Goal: Task Accomplishment & Management: Use online tool/utility

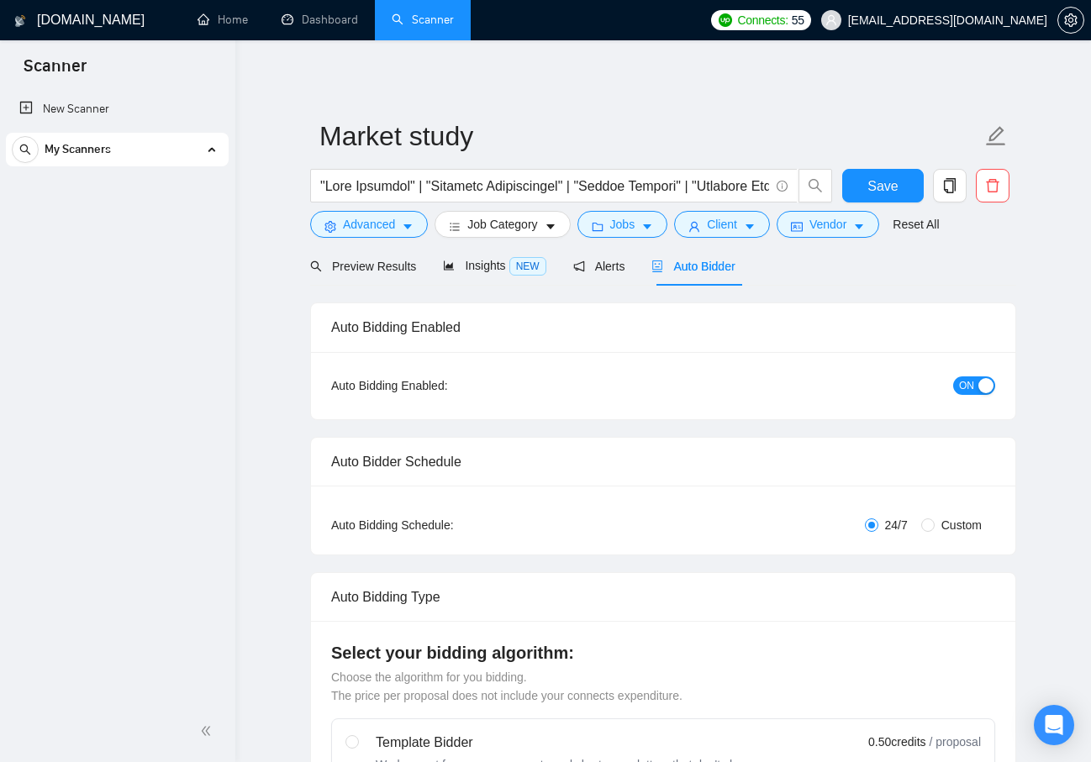
checkbox input "true"
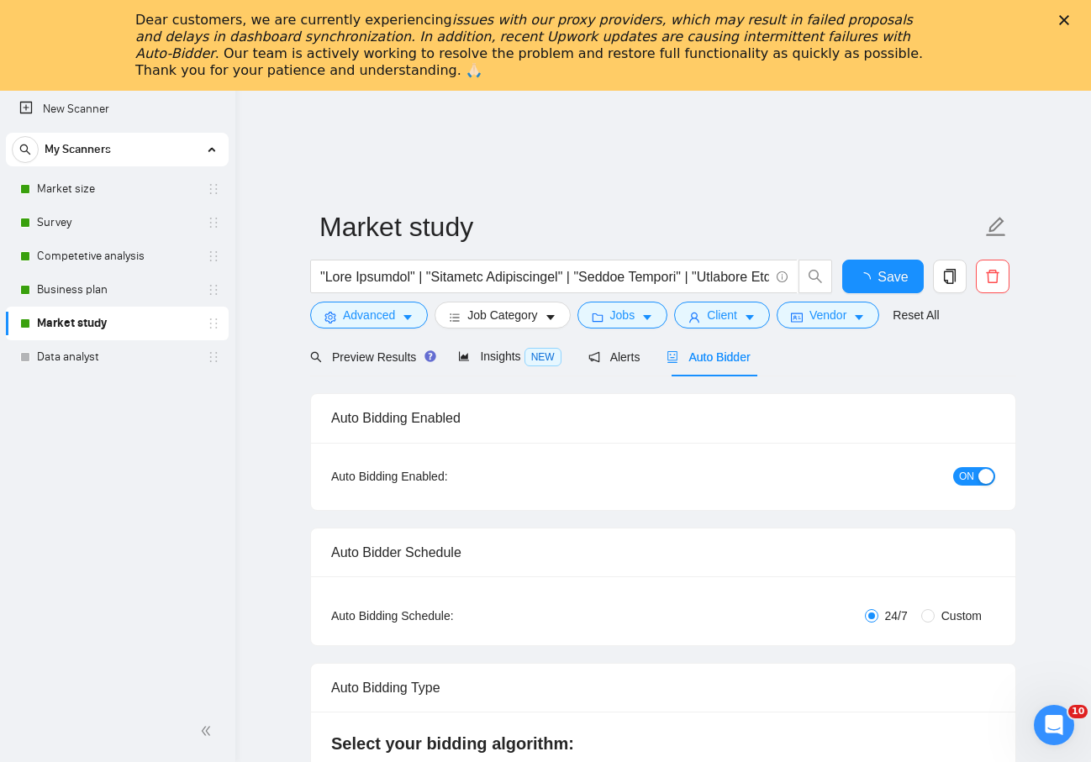
click at [1063, 19] on polygon "Close" at bounding box center [1064, 20] width 10 height 10
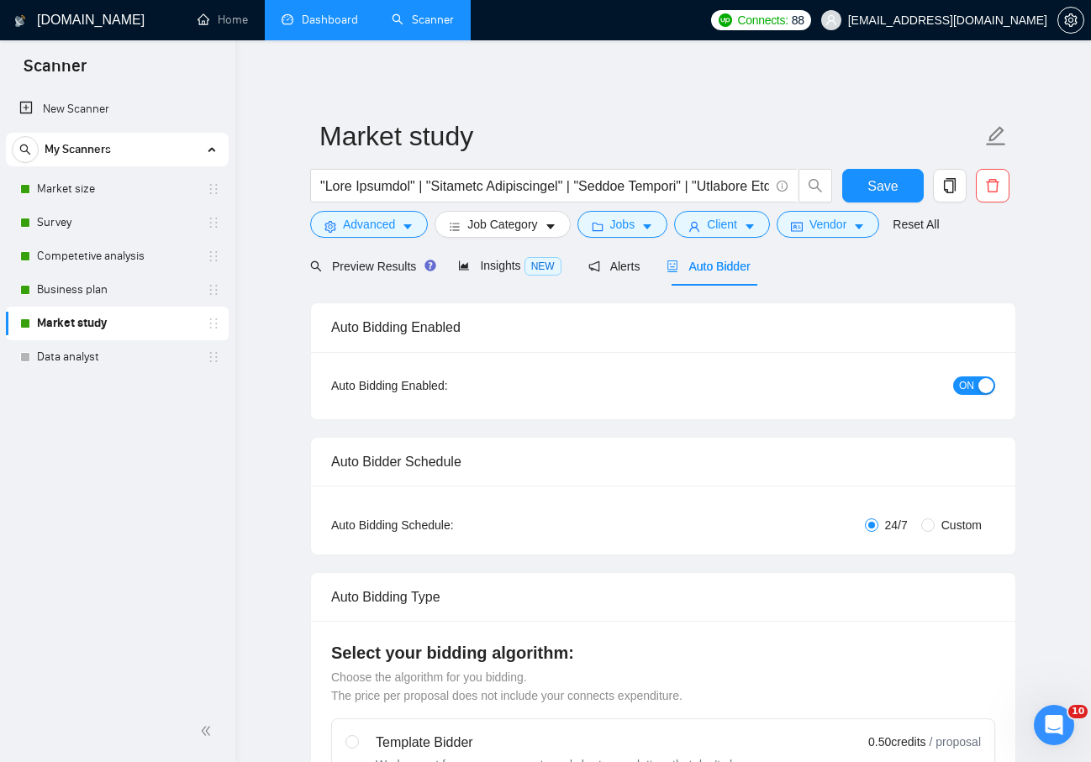
click at [327, 25] on link "Dashboard" at bounding box center [320, 20] width 76 height 14
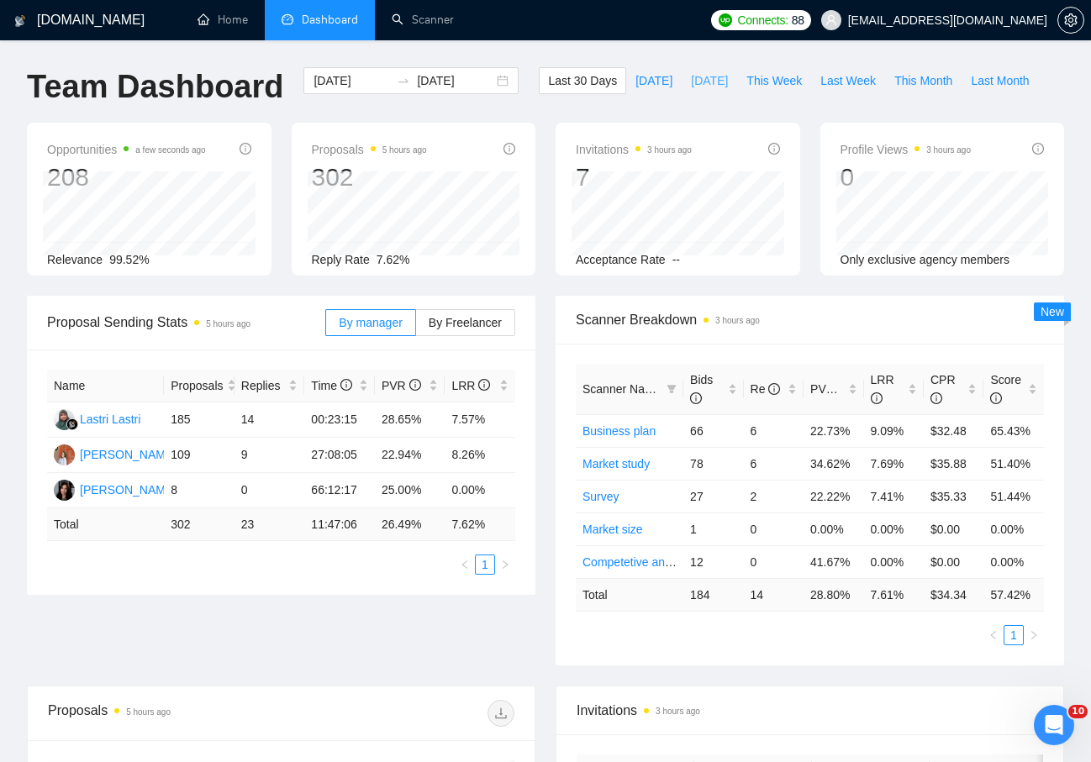
click at [701, 76] on span "[DATE]" at bounding box center [709, 80] width 37 height 18
type input "[DATE]"
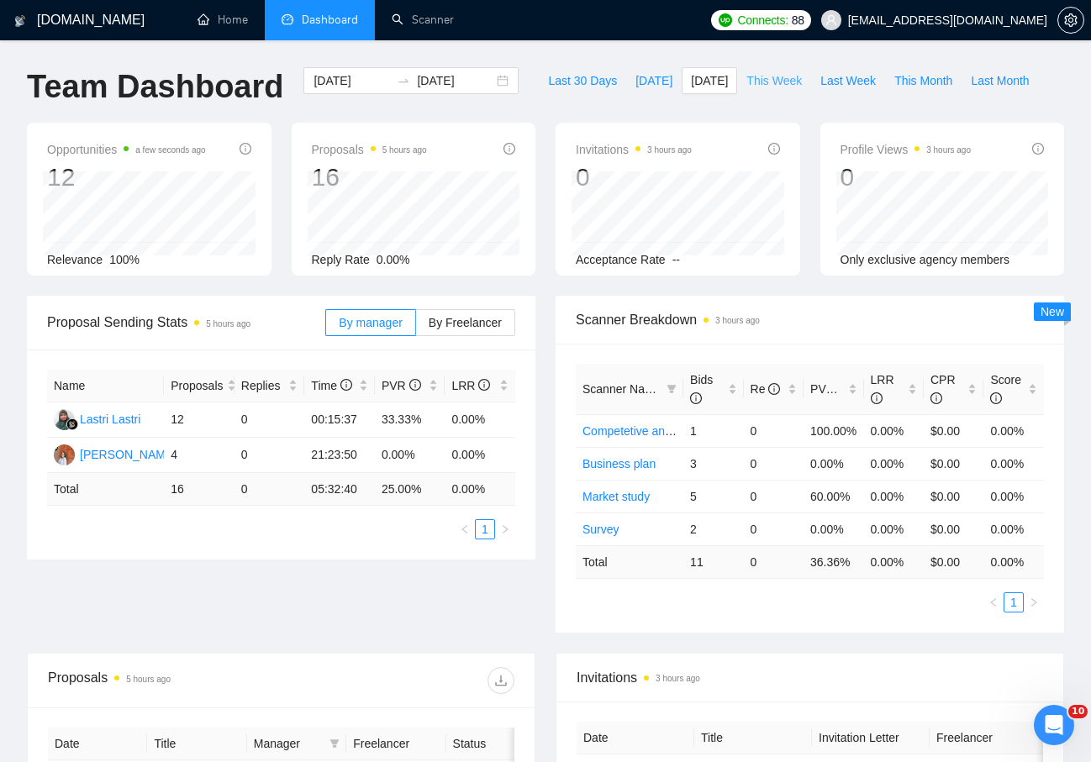
click at [781, 80] on span "This Week" at bounding box center [773, 80] width 55 height 18
type input "[DATE]"
click at [714, 80] on span "[DATE]" at bounding box center [709, 80] width 37 height 18
type input "[DATE]"
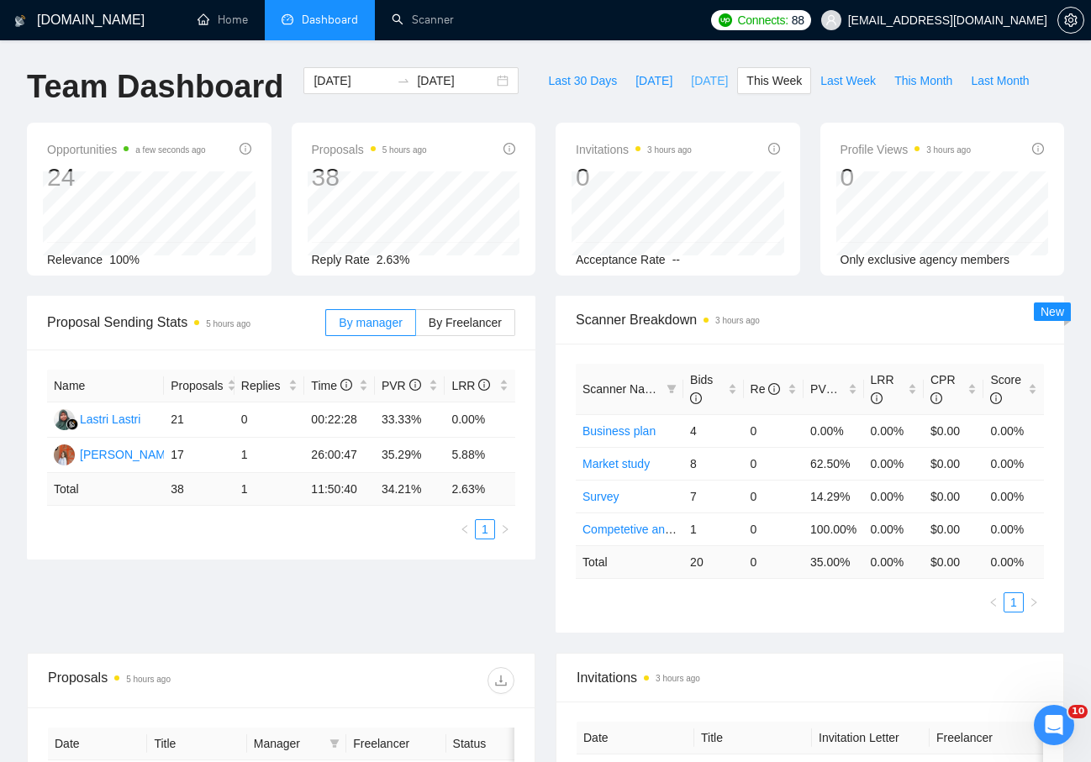
type input "[DATE]"
click at [436, 20] on link "Scanner" at bounding box center [423, 20] width 62 height 14
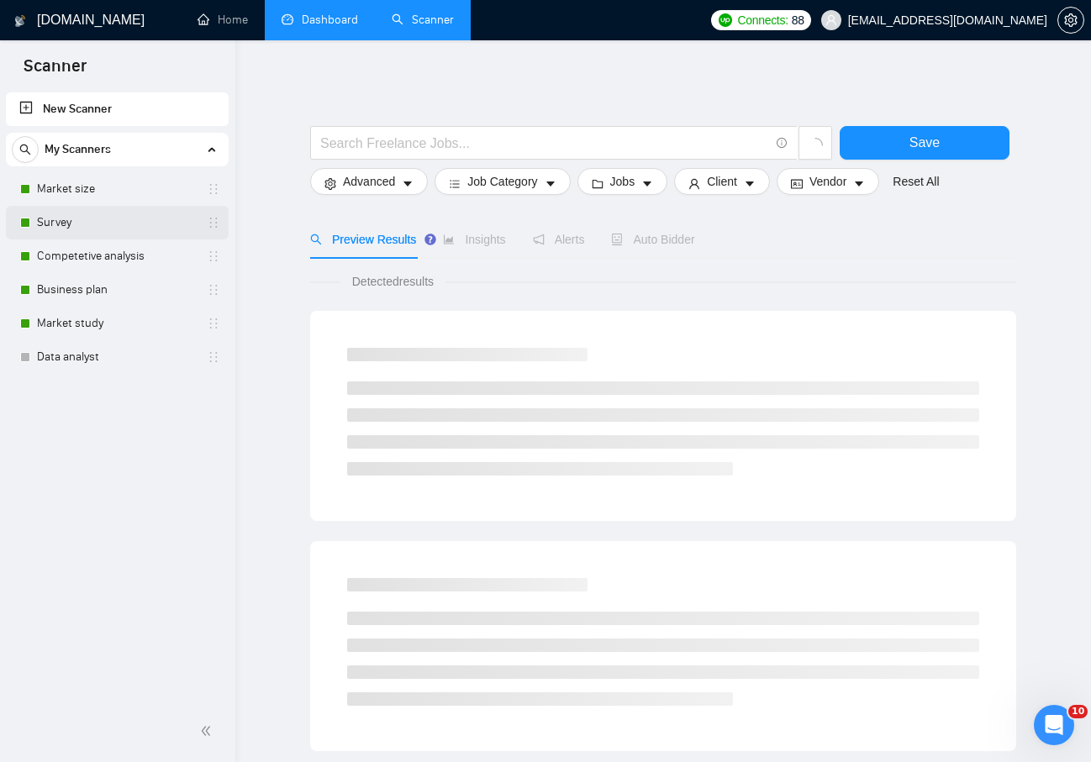
click at [82, 224] on link "Survey" at bounding box center [117, 223] width 160 height 34
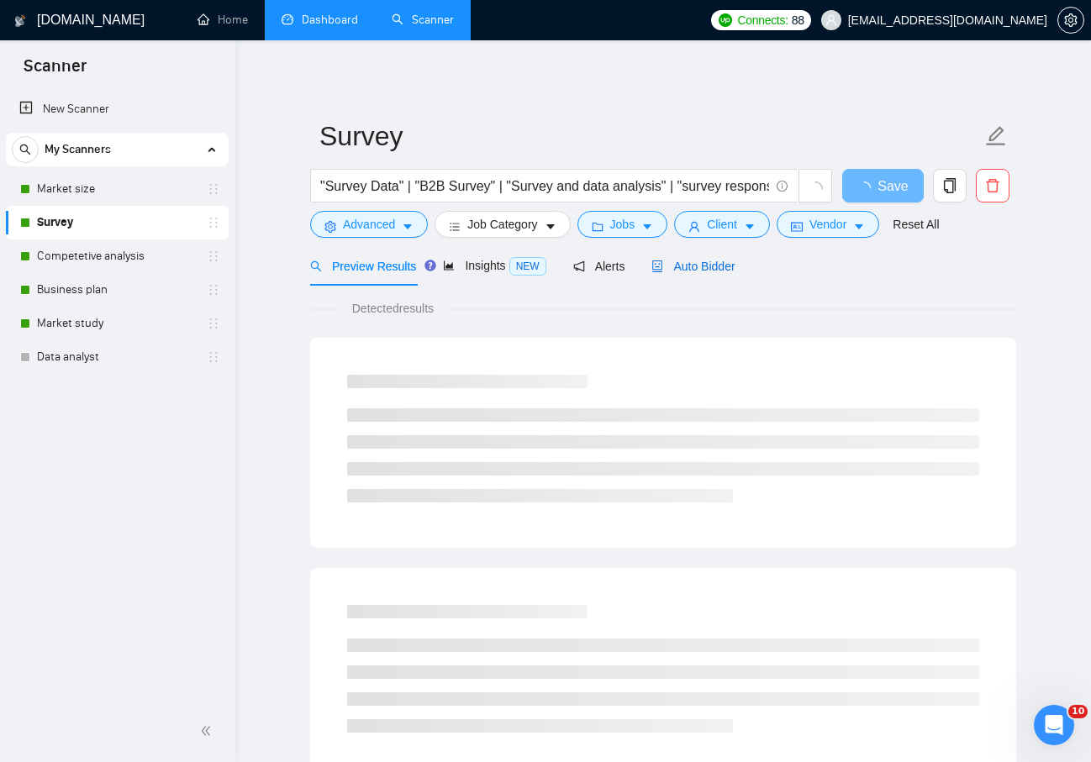
click at [715, 272] on span "Auto Bidder" at bounding box center [692, 266] width 83 height 13
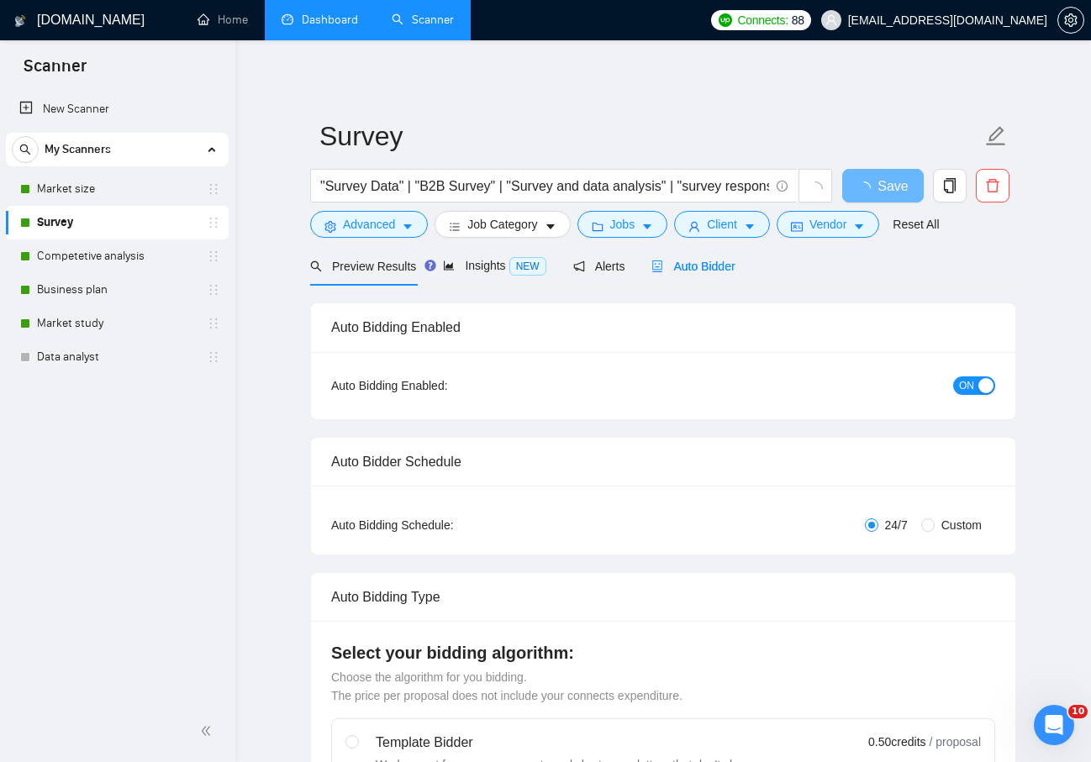
checkbox input "true"
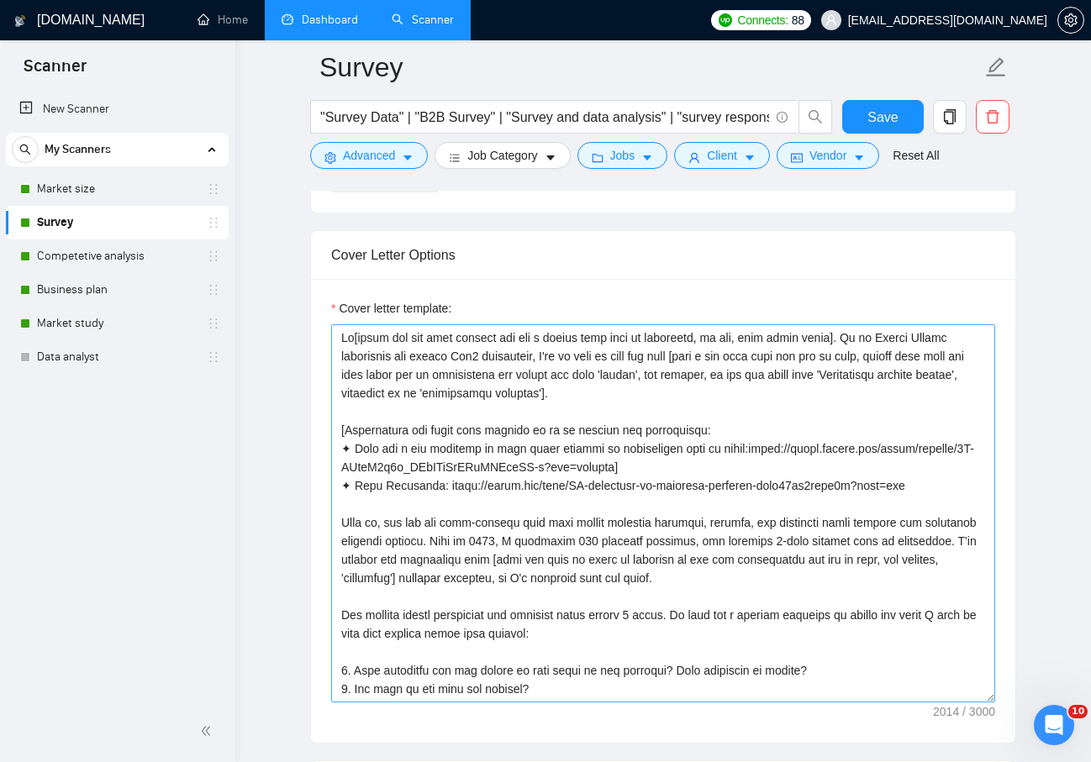
scroll to position [1780, 0]
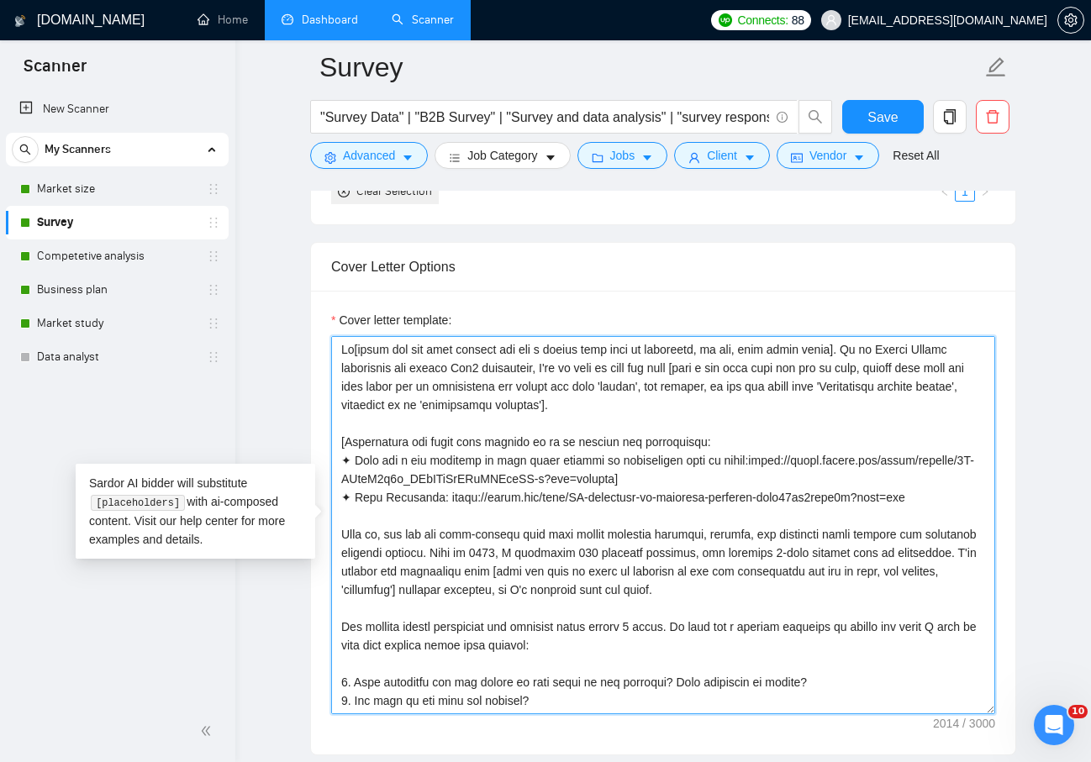
drag, startPoint x: 870, startPoint y: 351, endPoint x: 973, endPoint y: 350, distance: 103.4
click at [890, 352] on textarea "Cover letter template:" at bounding box center [663, 525] width 664 height 378
click at [915, 402] on textarea "Cover letter template:" at bounding box center [663, 525] width 664 height 378
click at [916, 352] on textarea "Cover letter template:" at bounding box center [663, 525] width 664 height 378
click at [838, 425] on textarea "Cover letter template:" at bounding box center [663, 525] width 664 height 378
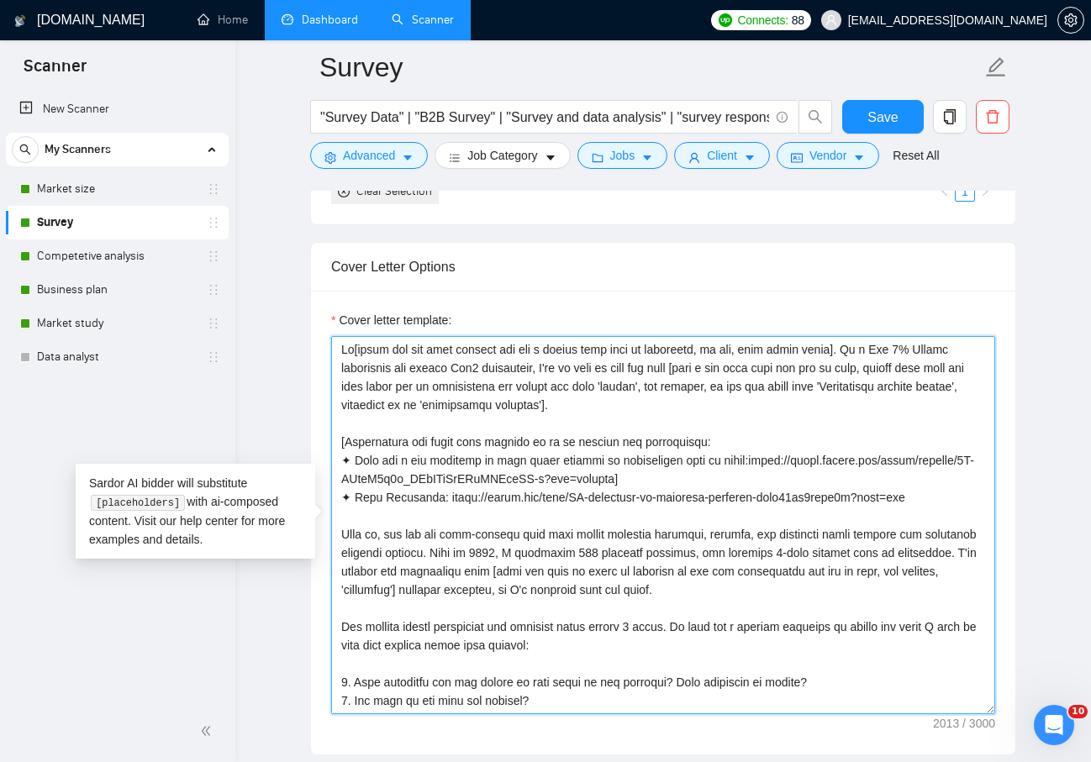
click at [696, 409] on textarea "Cover letter template:" at bounding box center [663, 525] width 664 height 378
drag, startPoint x: 864, startPoint y: 348, endPoint x: 957, endPoint y: 350, distance: 93.3
click at [957, 350] on textarea "Cover letter template:" at bounding box center [663, 525] width 664 height 378
type textarea "Lo[ipsum dol sit amet consect adi eli s doeius temp inci ut laboreetd, ma ali, …"
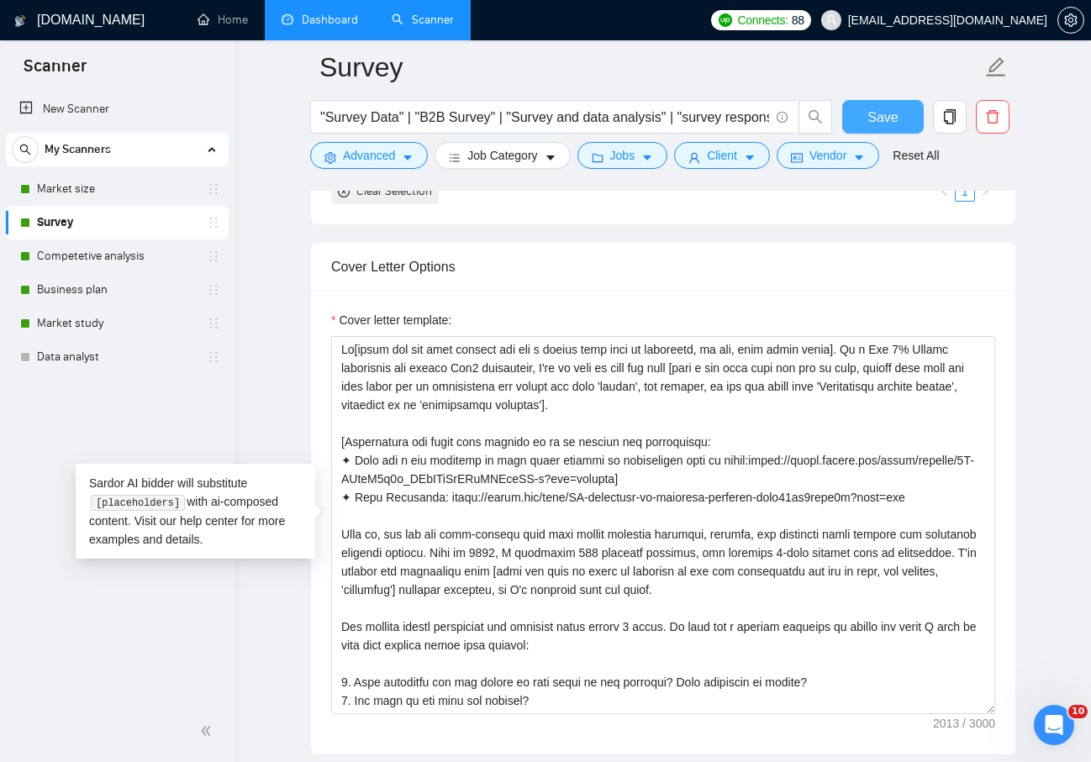
click at [905, 104] on button "Save" at bounding box center [883, 117] width 82 height 34
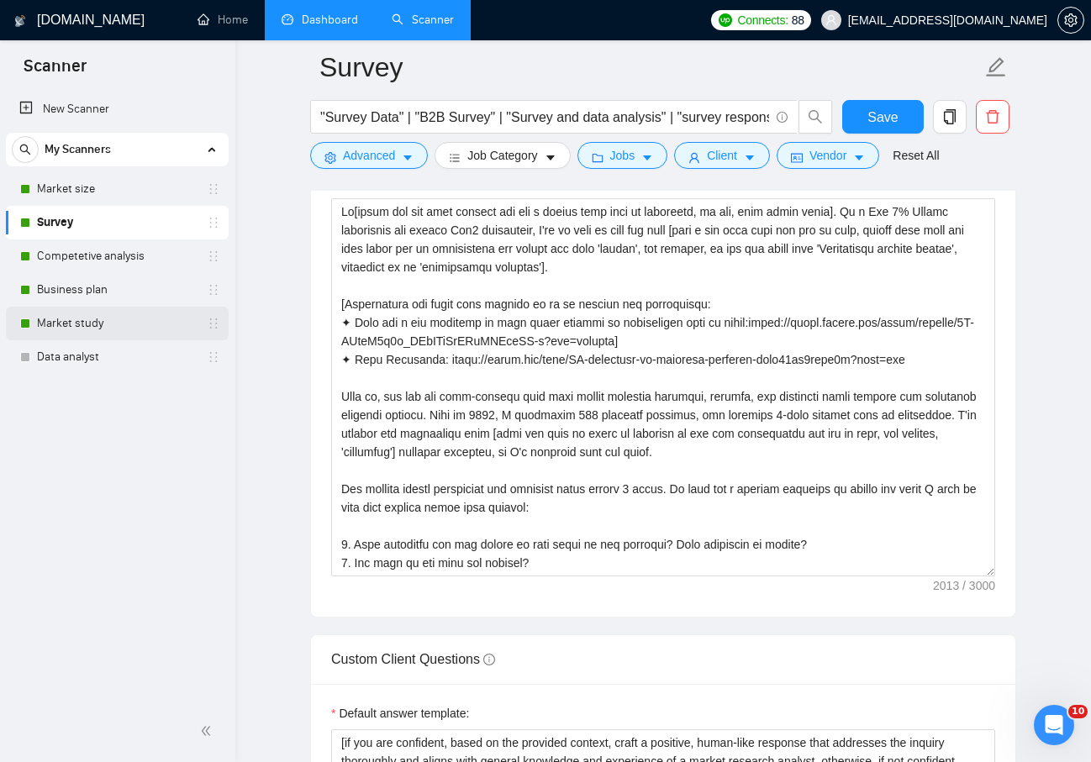
click at [82, 322] on link "Market study" at bounding box center [117, 324] width 160 height 34
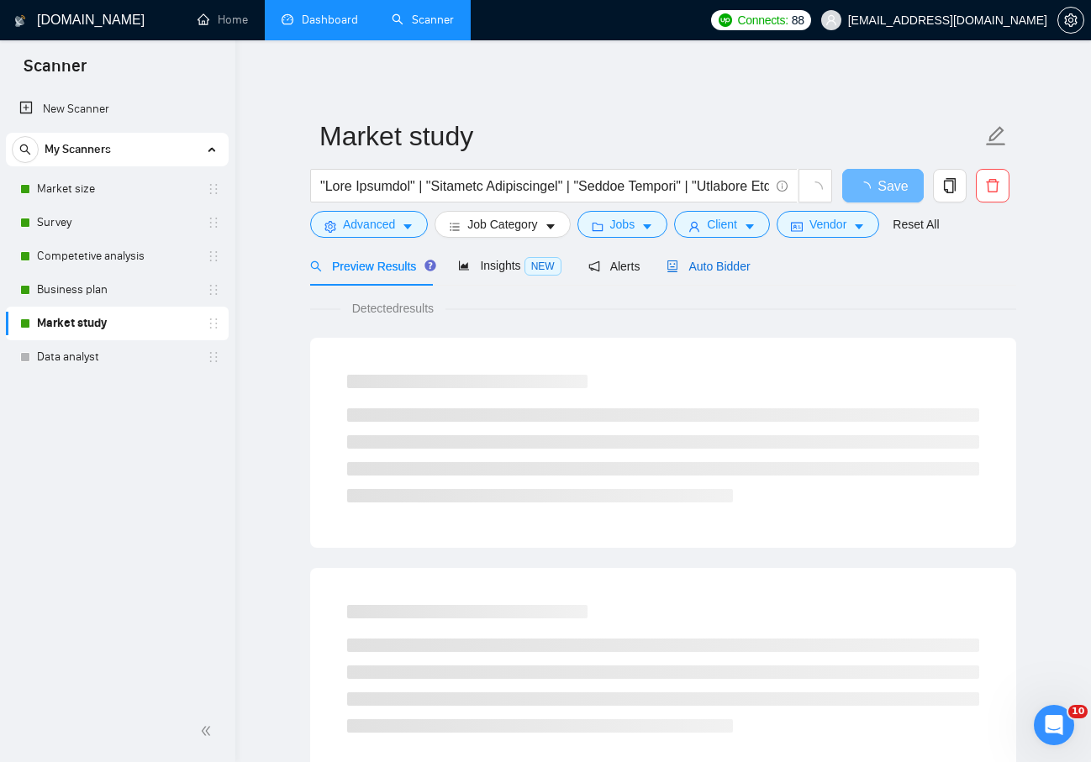
click at [715, 261] on span "Auto Bidder" at bounding box center [708, 266] width 83 height 13
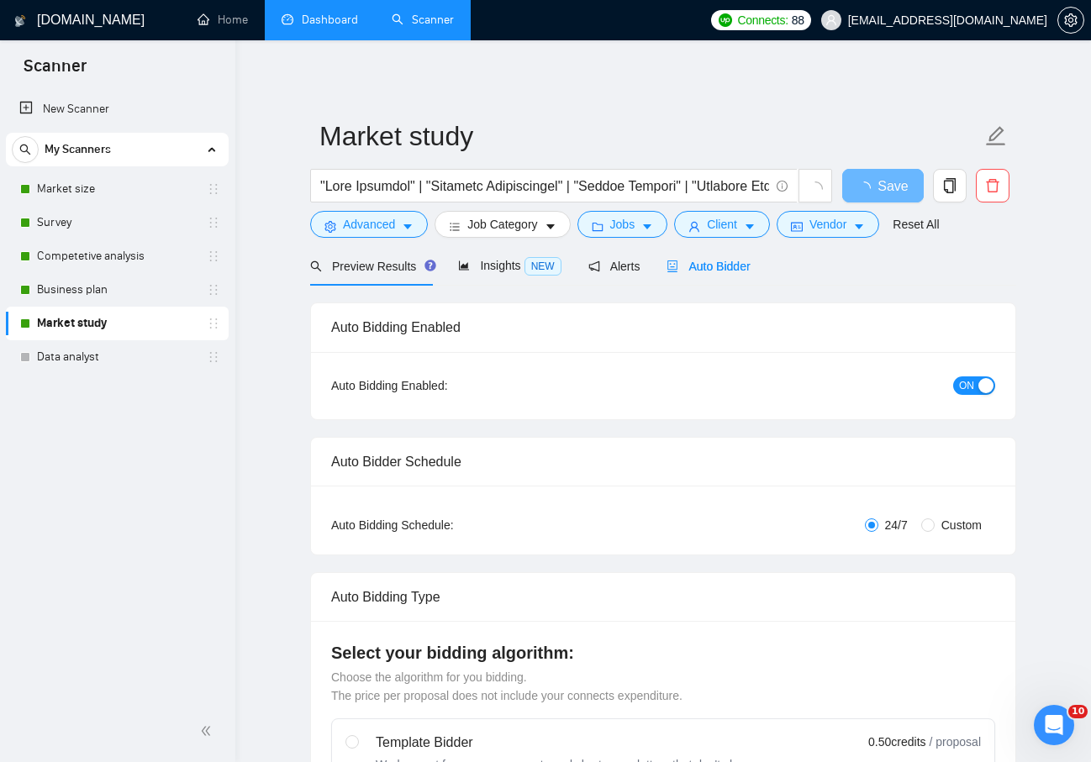
checkbox input "true"
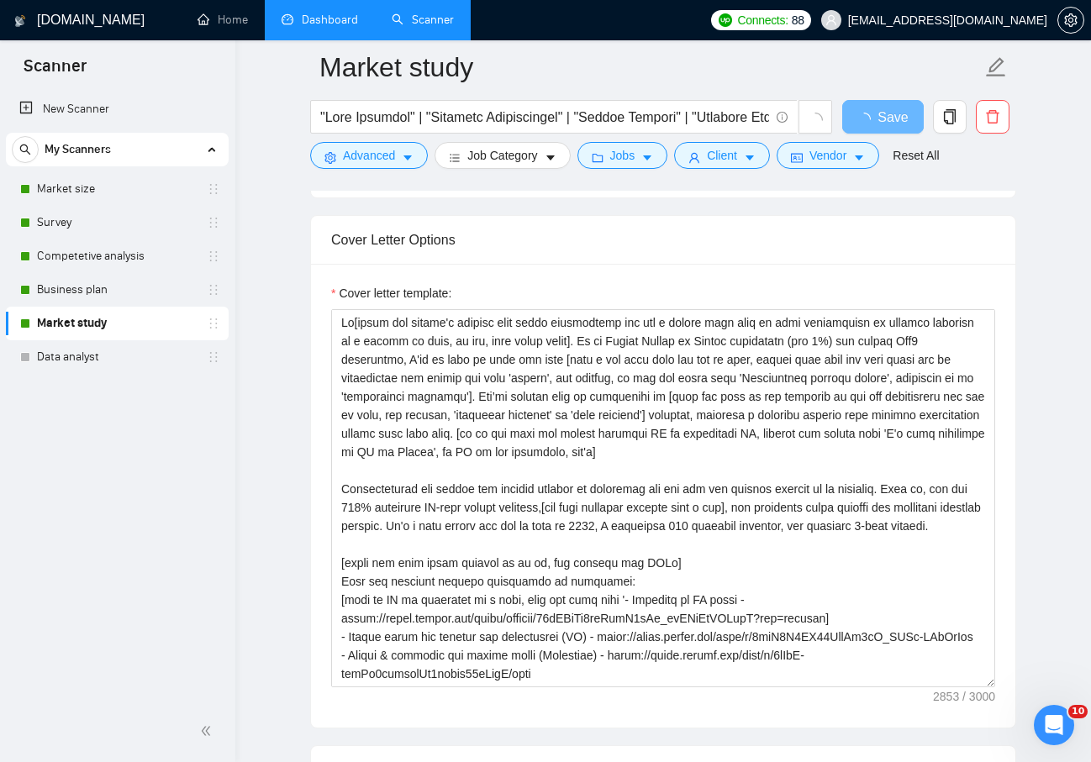
scroll to position [1699, 0]
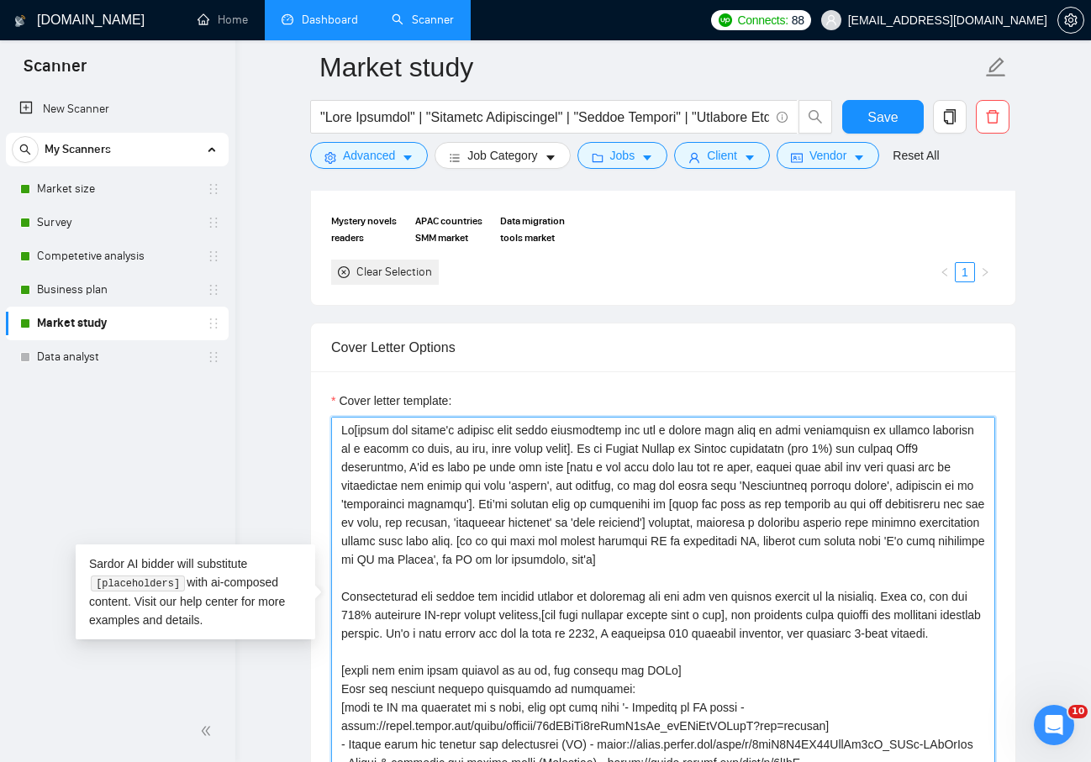
drag, startPoint x: 859, startPoint y: 446, endPoint x: 605, endPoint y: 444, distance: 253.9
click at [605, 444] on textarea "Cover letter template:" at bounding box center [663, 606] width 664 height 378
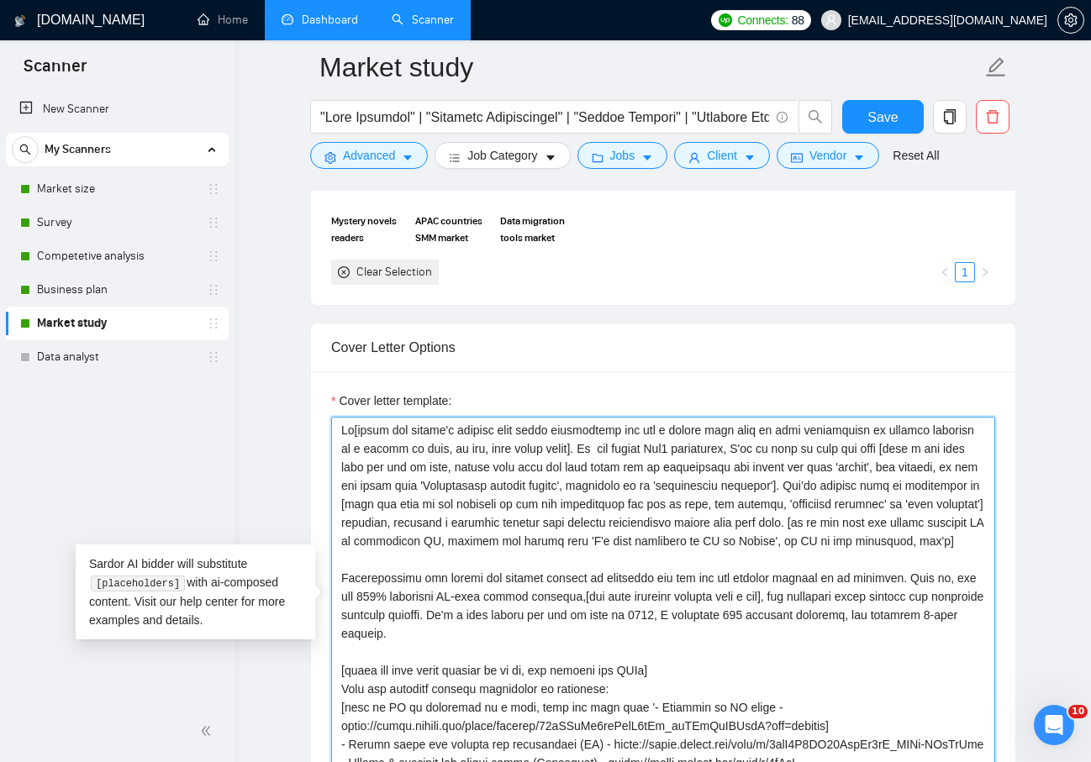
paste textarea "a Top 1% Upwork"
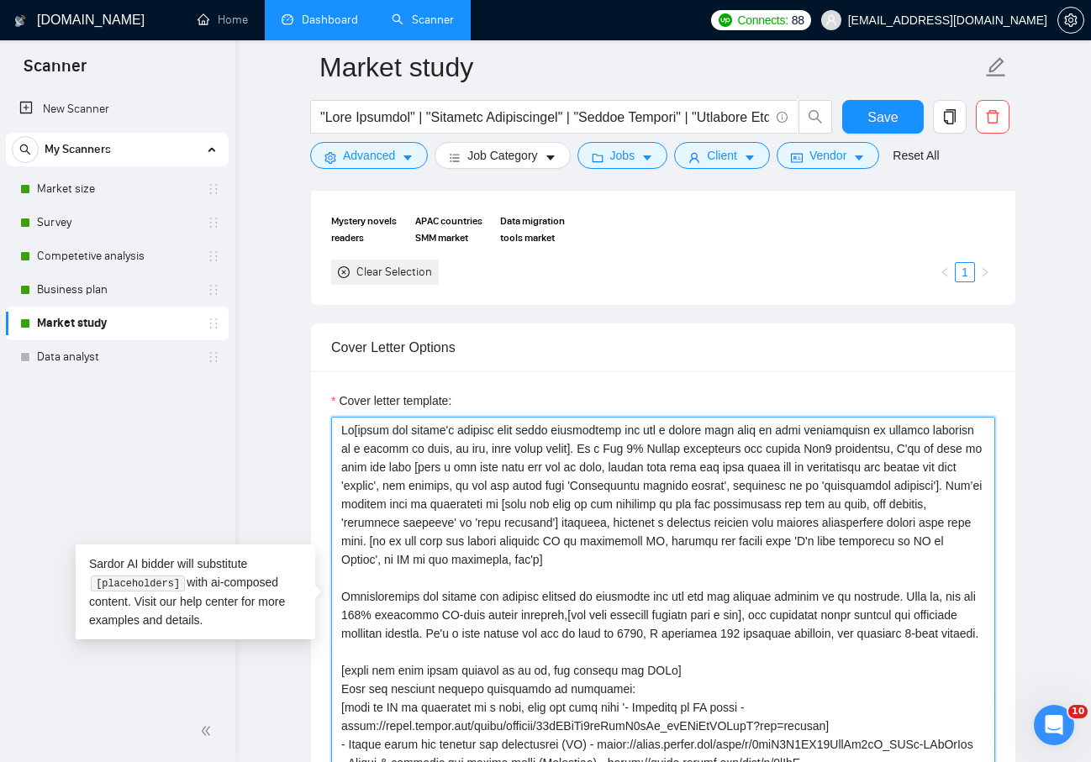
click at [634, 561] on textarea "Cover letter template:" at bounding box center [663, 606] width 664 height 378
type textarea "Lo[ipsum dol sitame'c adipisc elit seddo eiusmodtemp inc utl e dolore magn aliq…"
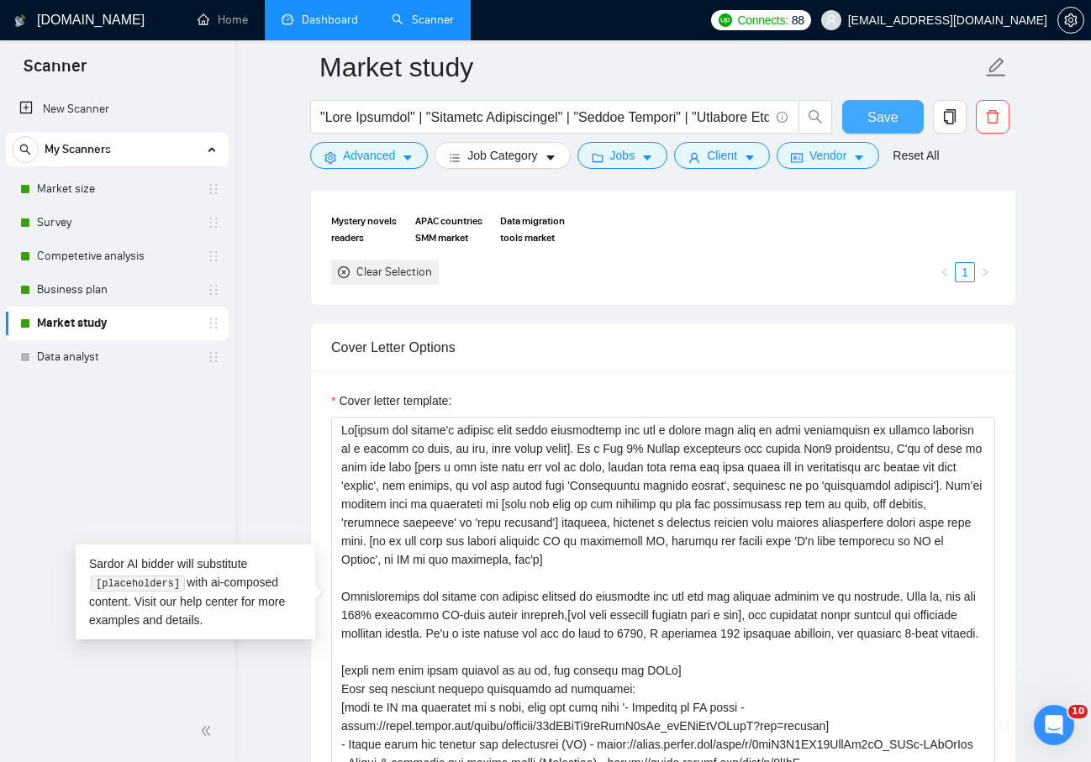
click at [896, 120] on span "Save" at bounding box center [883, 117] width 30 height 21
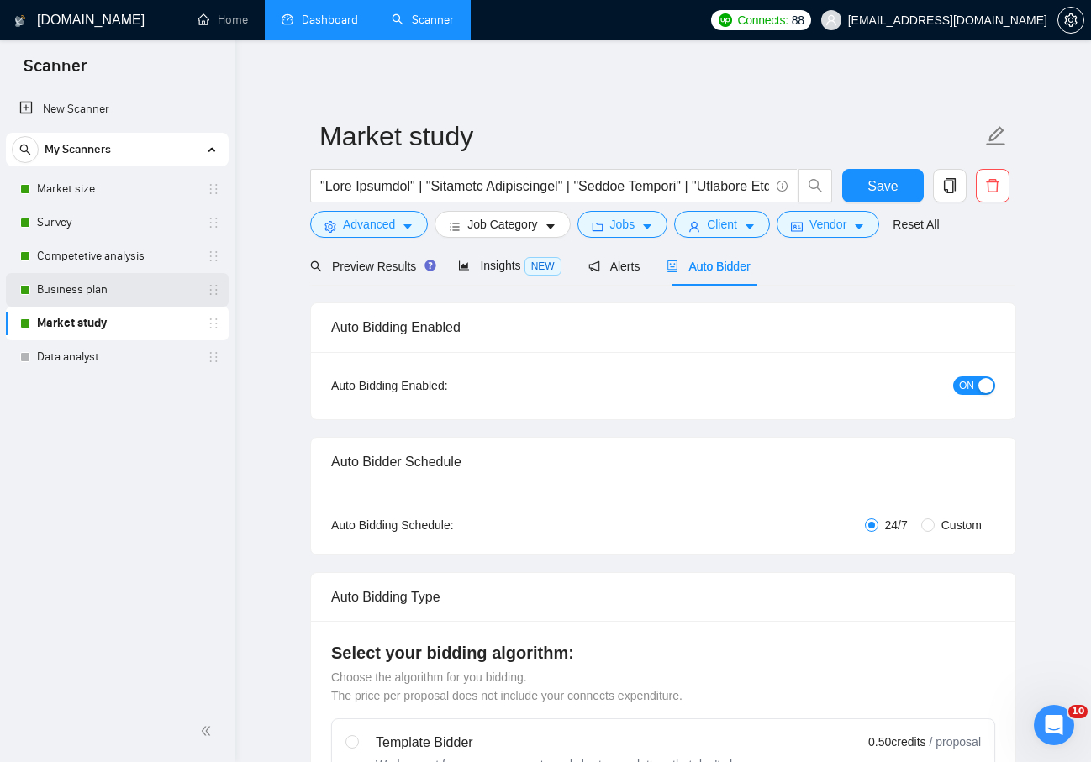
scroll to position [0, 0]
click at [113, 287] on link "Business plan" at bounding box center [117, 290] width 160 height 34
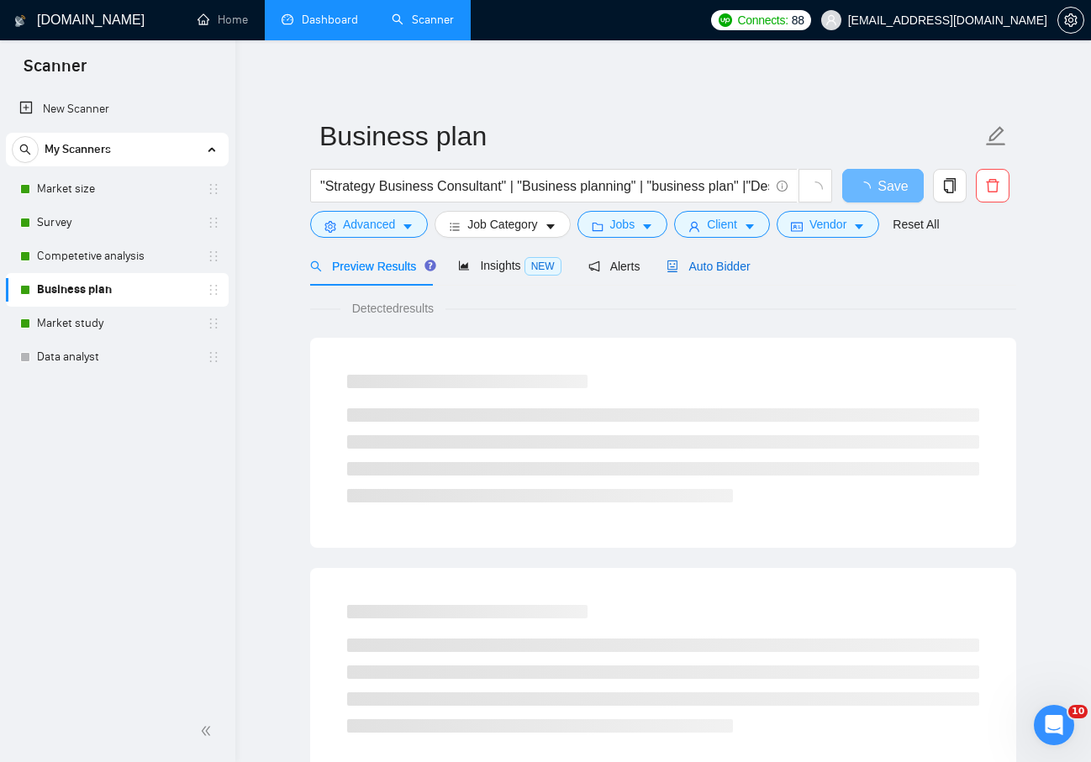
click at [691, 266] on span "Auto Bidder" at bounding box center [708, 266] width 83 height 13
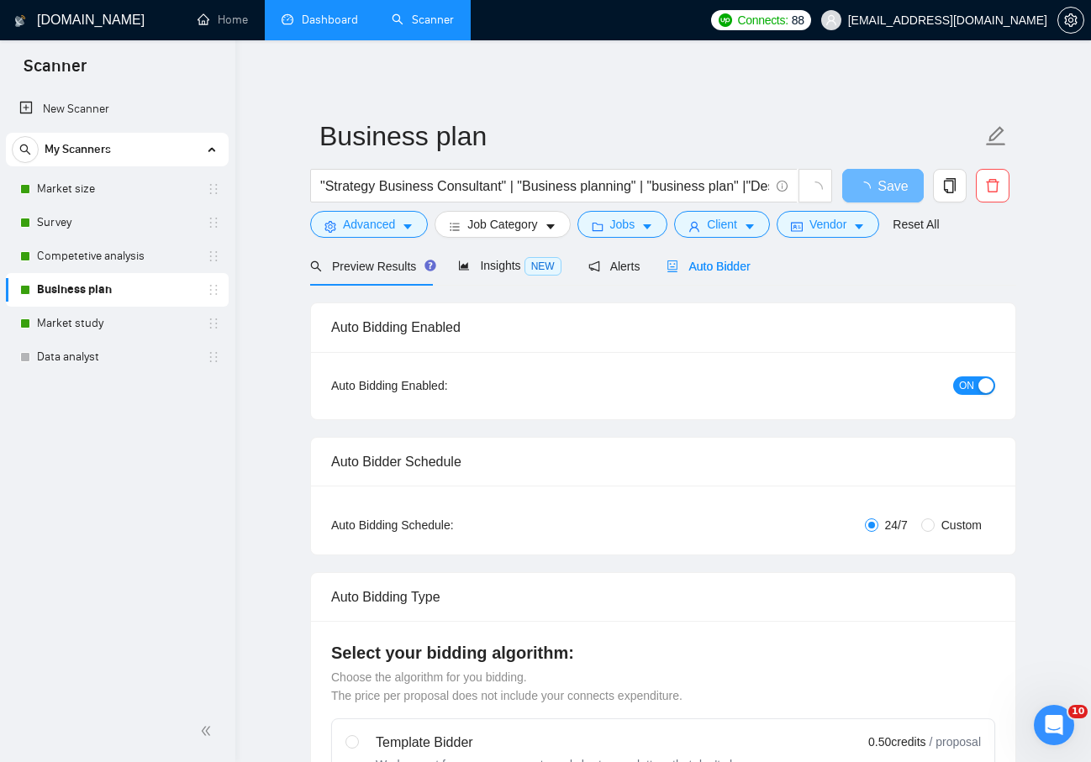
checkbox input "true"
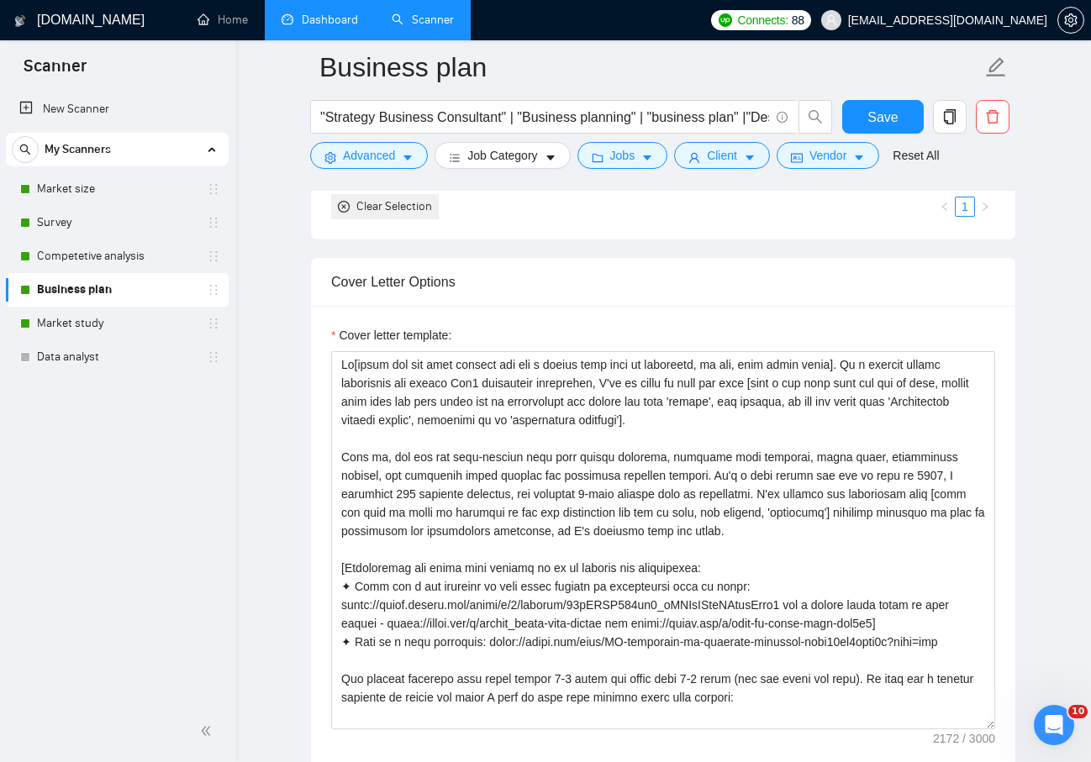
scroll to position [1807, 0]
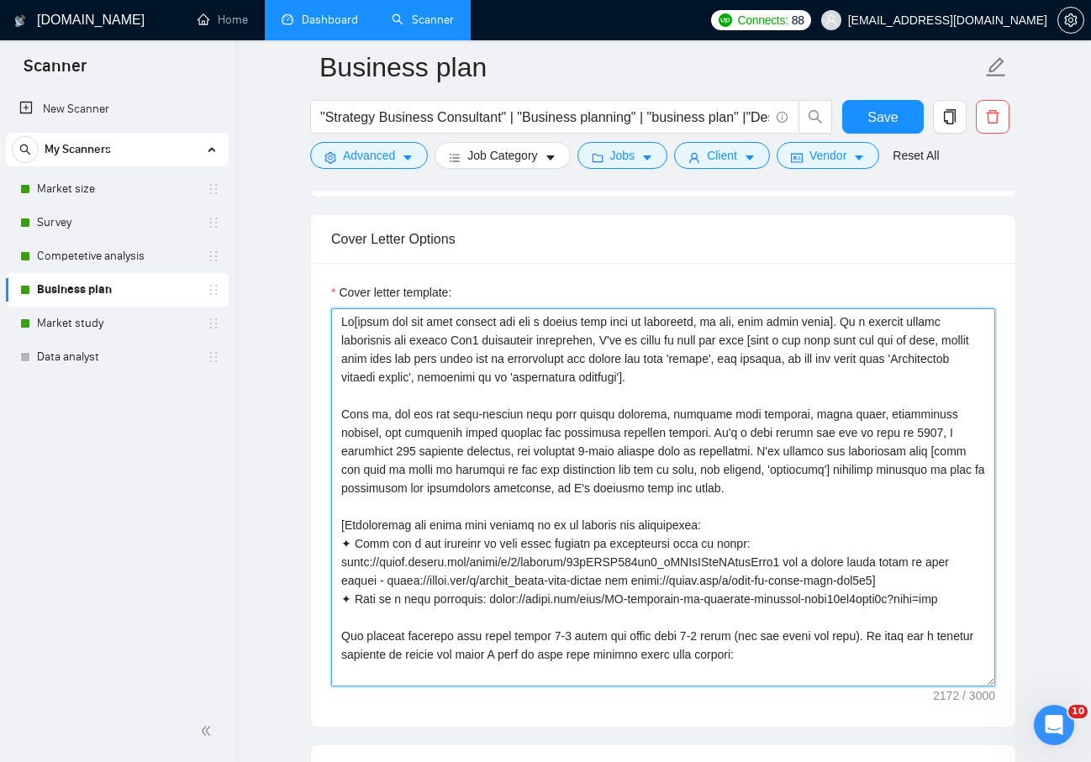
click at [804, 357] on textarea "Cover letter template:" at bounding box center [663, 498] width 664 height 378
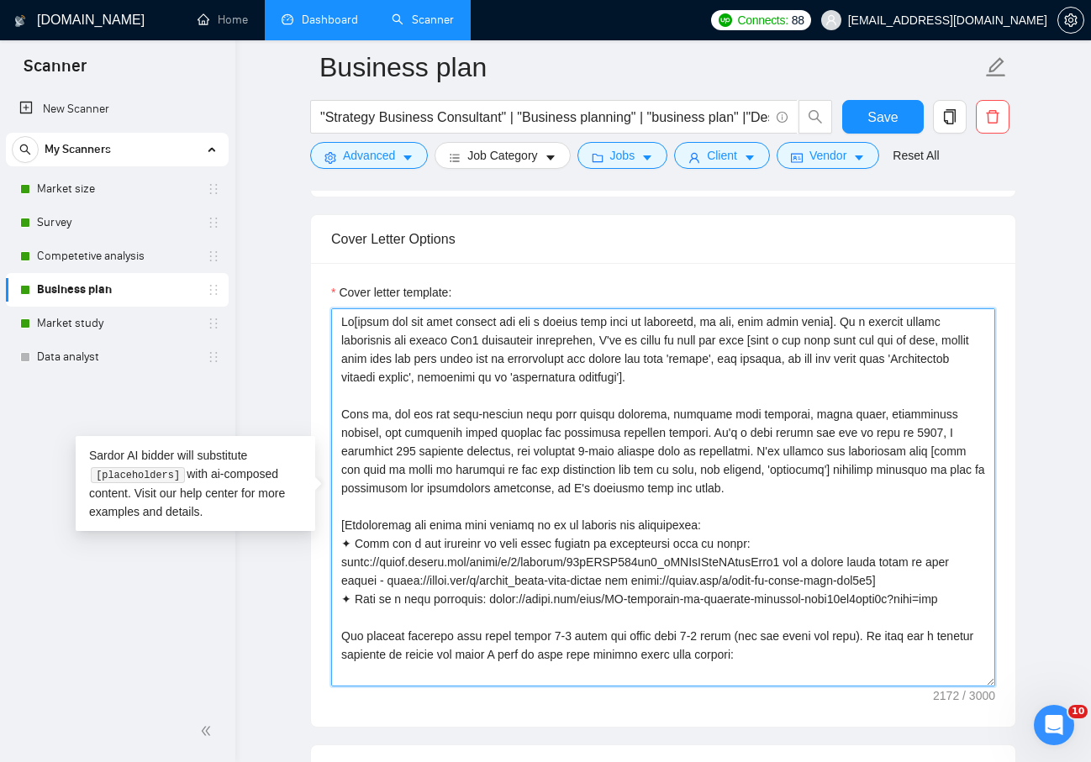
drag, startPoint x: 872, startPoint y: 319, endPoint x: 963, endPoint y: 318, distance: 90.8
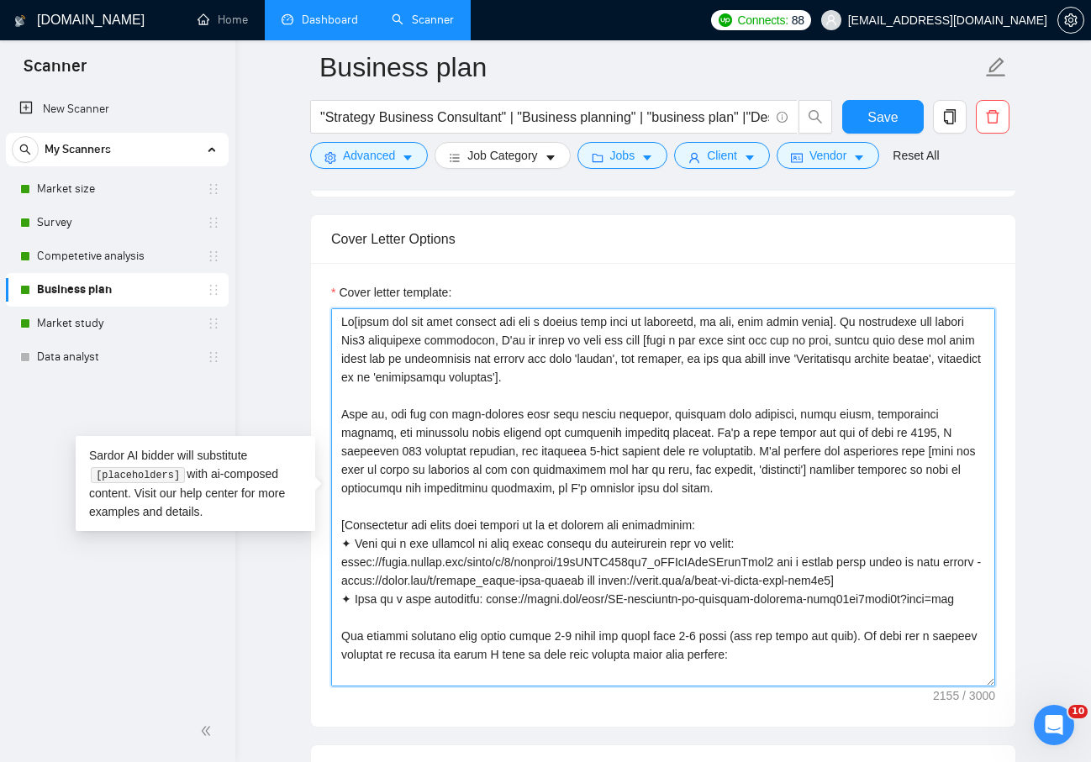
paste textarea "a Top 1% Upwork"
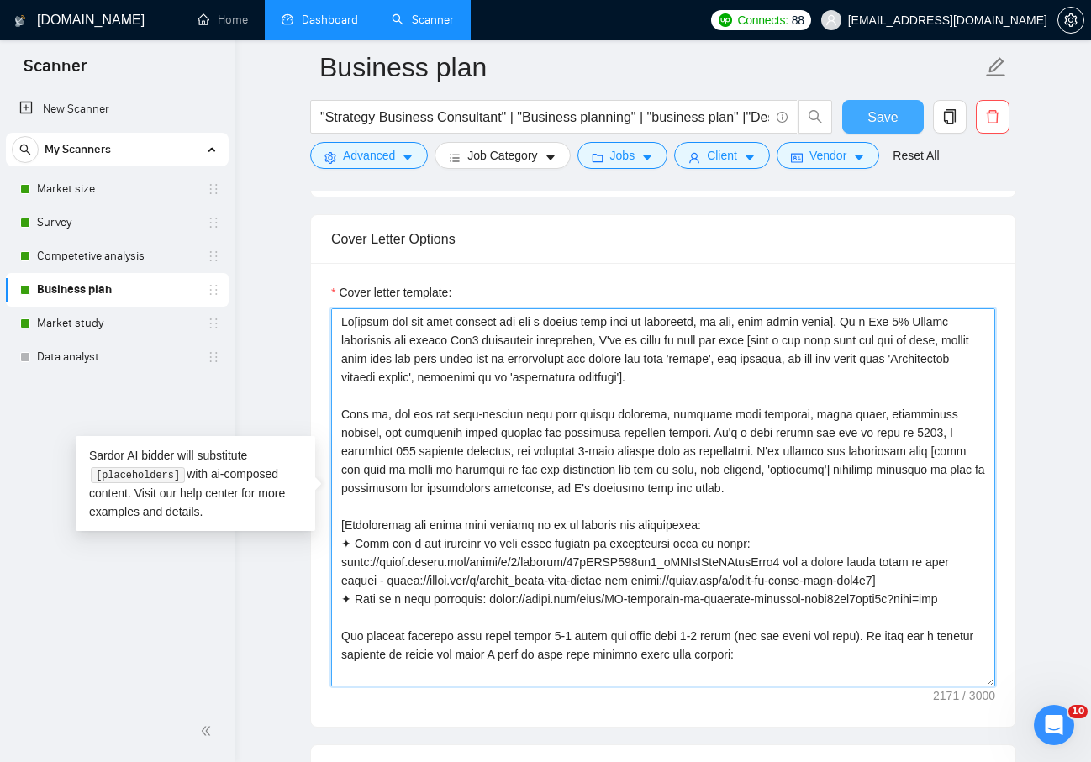
type textarea "Hi[check the job post reviews and put a client name here if available, if not, …"
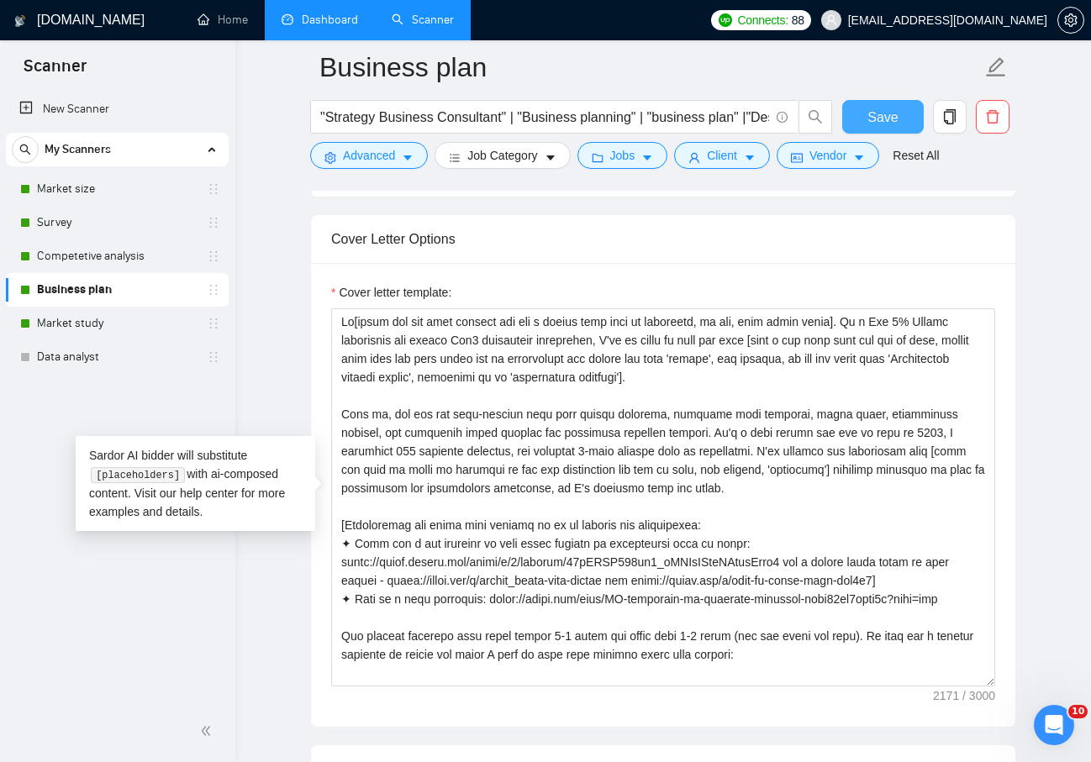
click at [906, 112] on button "Save" at bounding box center [883, 117] width 82 height 34
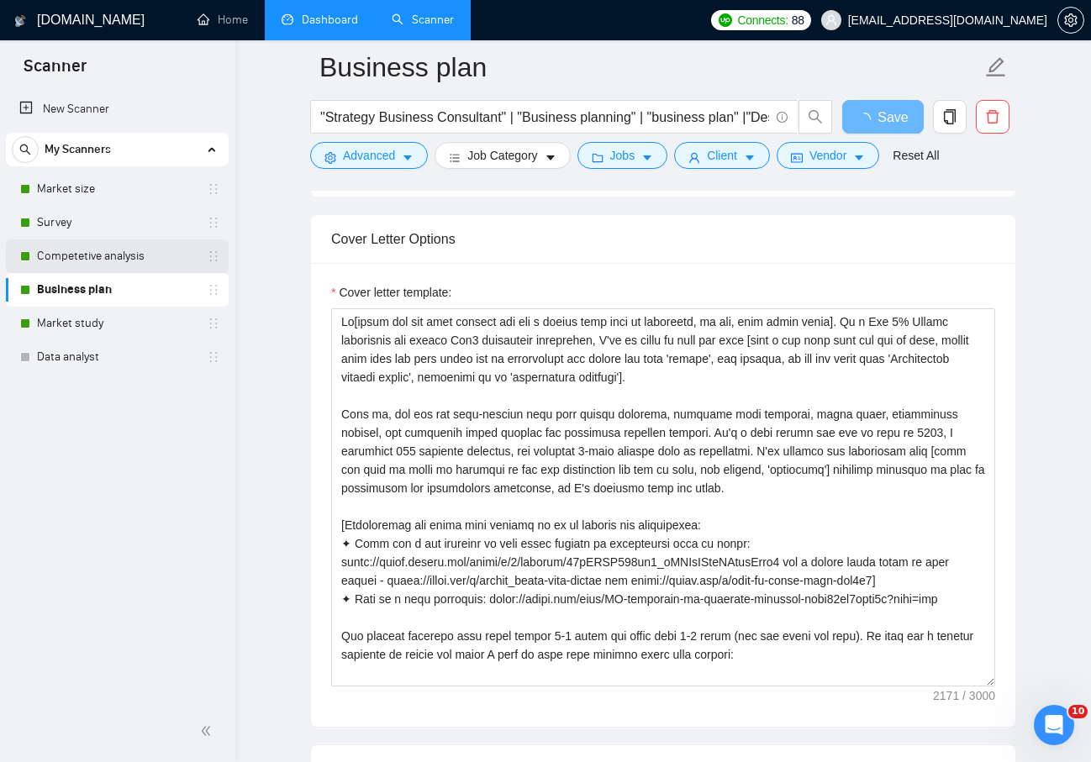
click at [106, 250] on link "Competetive analysis" at bounding box center [117, 257] width 160 height 34
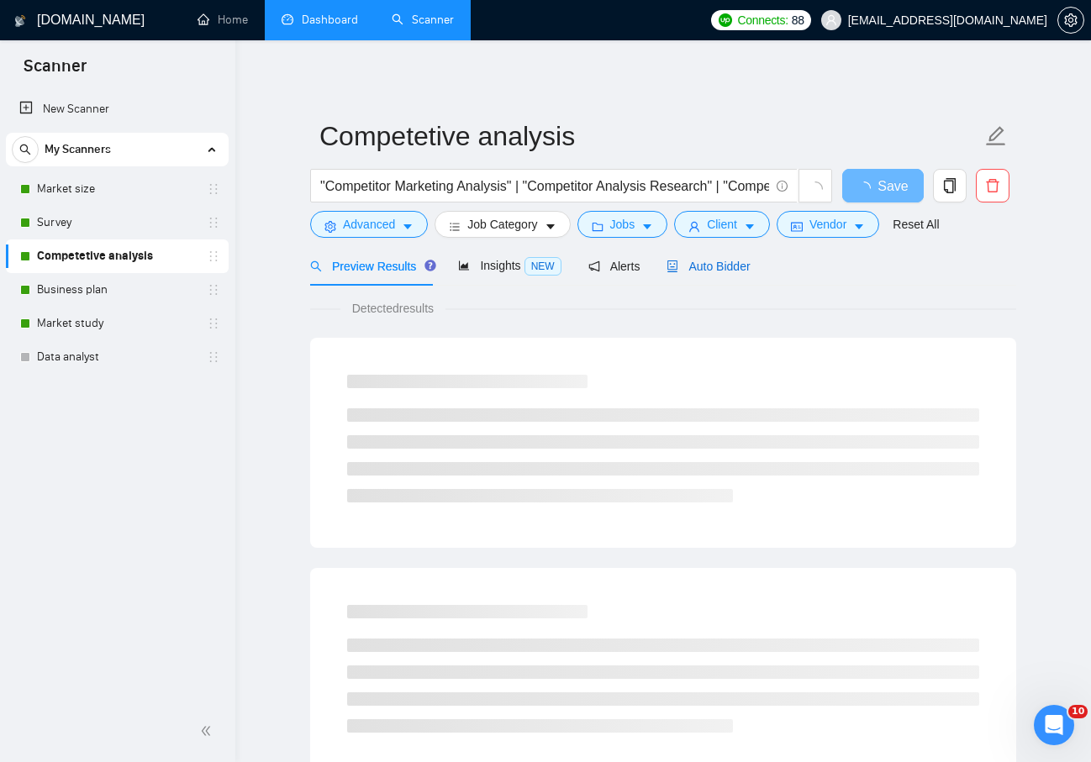
click at [725, 266] on span "Auto Bidder" at bounding box center [708, 266] width 83 height 13
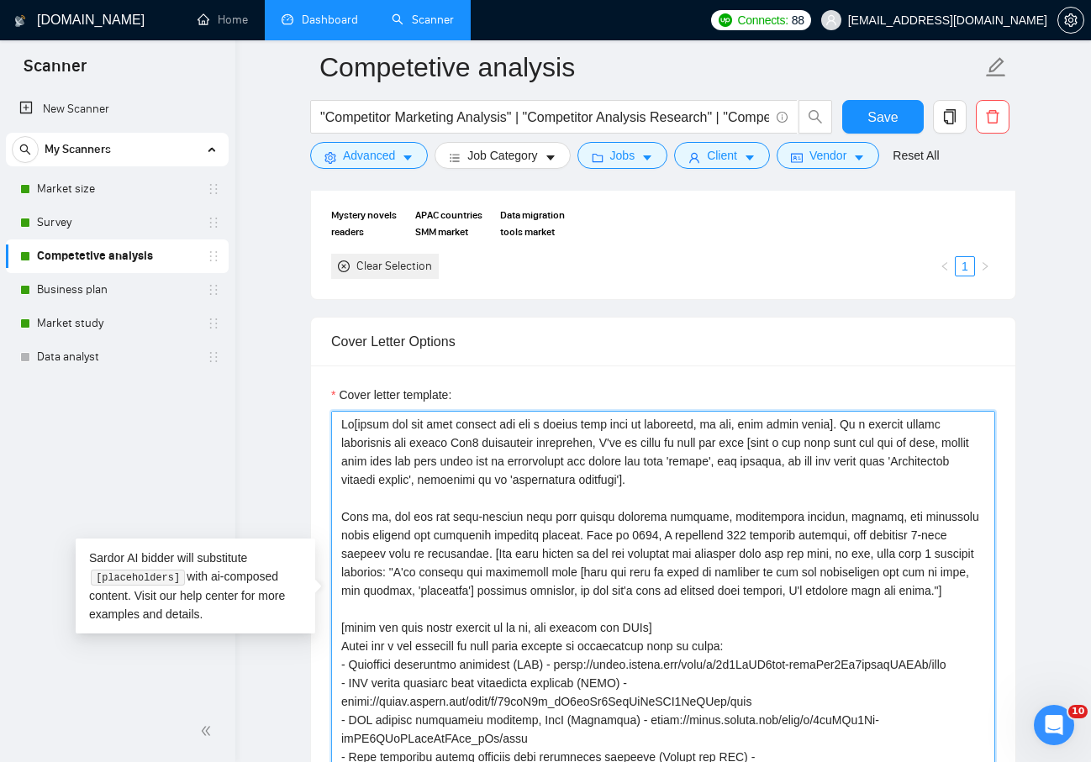
drag, startPoint x: 862, startPoint y: 419, endPoint x: 975, endPoint y: 418, distance: 112.6
click at [975, 418] on textarea "Cover letter template:" at bounding box center [663, 600] width 664 height 378
paste textarea "Top 1% Upwork"
type textarea "Hi[check the job post reviews and put a client name here if available, if not, …"
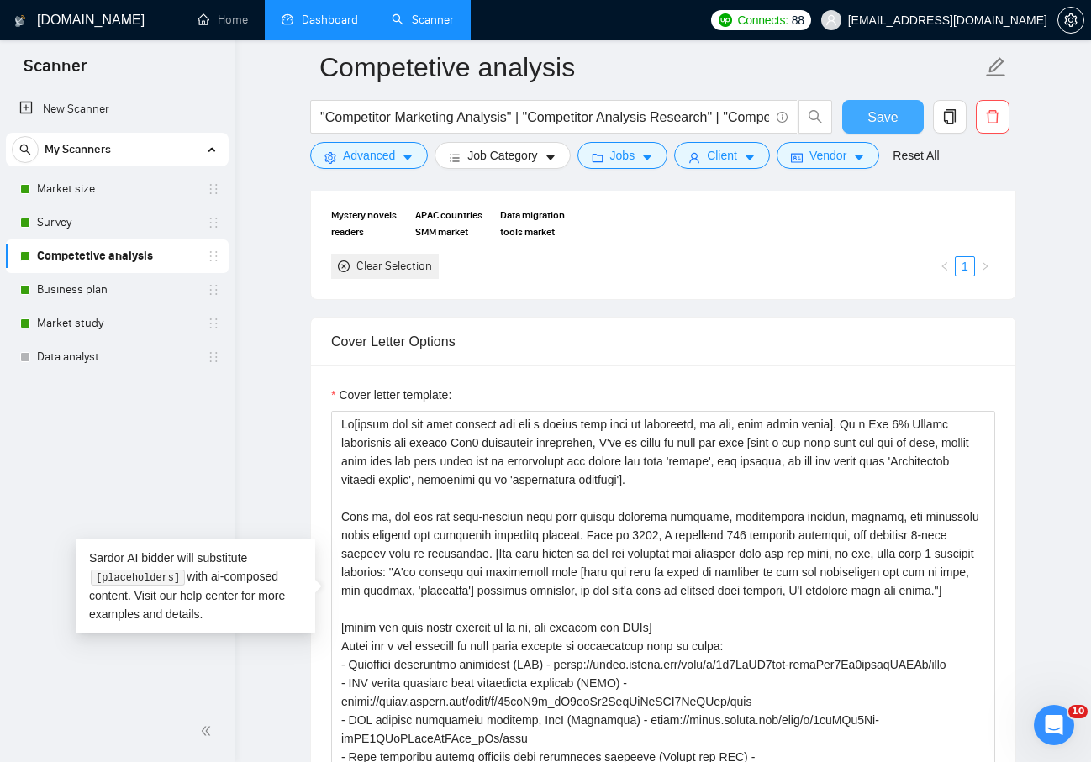
click at [892, 127] on span "Save" at bounding box center [883, 117] width 30 height 21
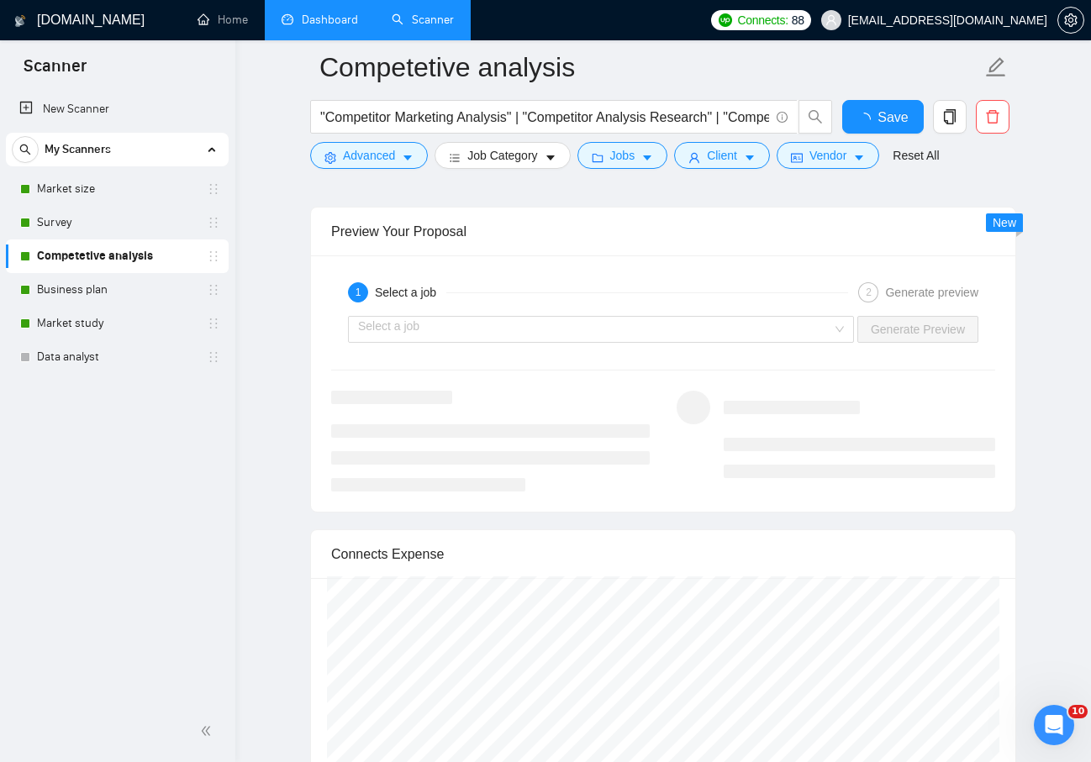
scroll to position [3458, 0]
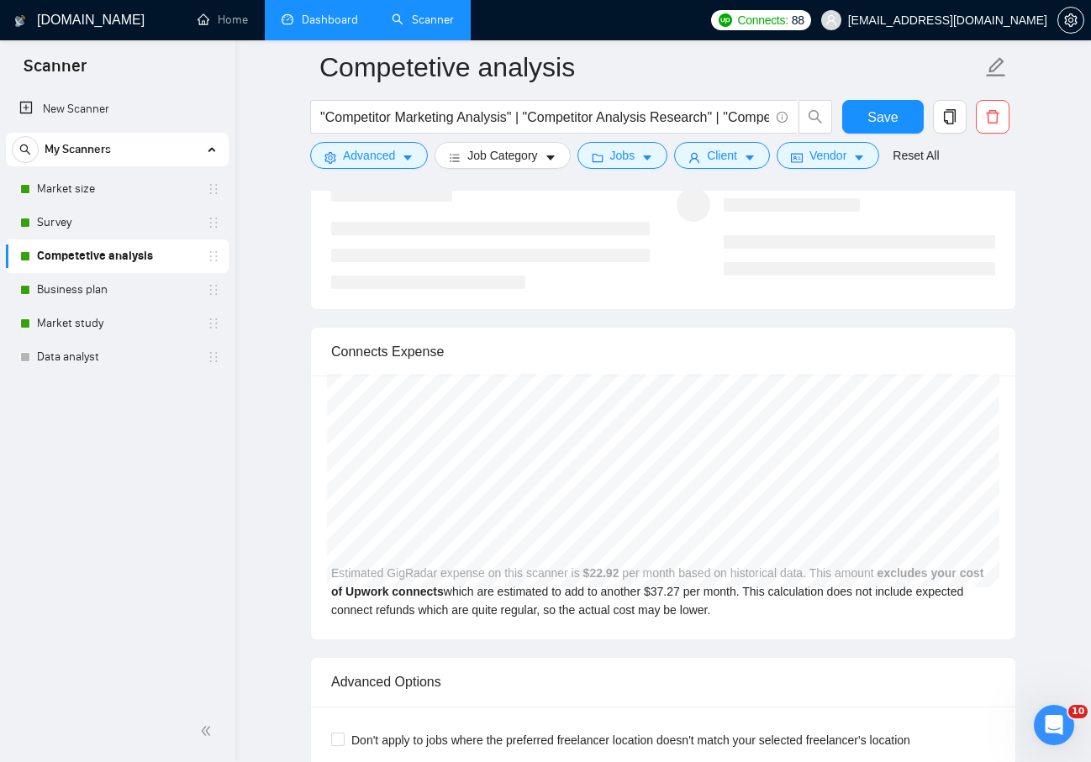
click at [331, 24] on link "Dashboard" at bounding box center [320, 20] width 76 height 14
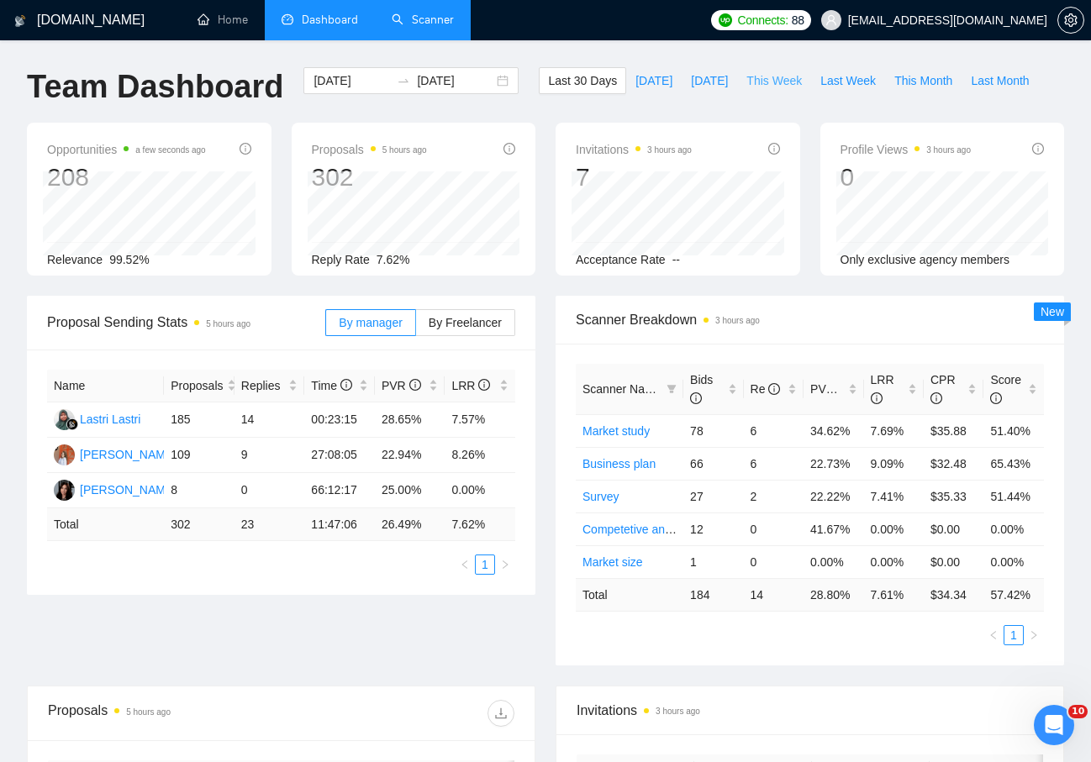
click at [775, 82] on span "This Week" at bounding box center [773, 80] width 55 height 18
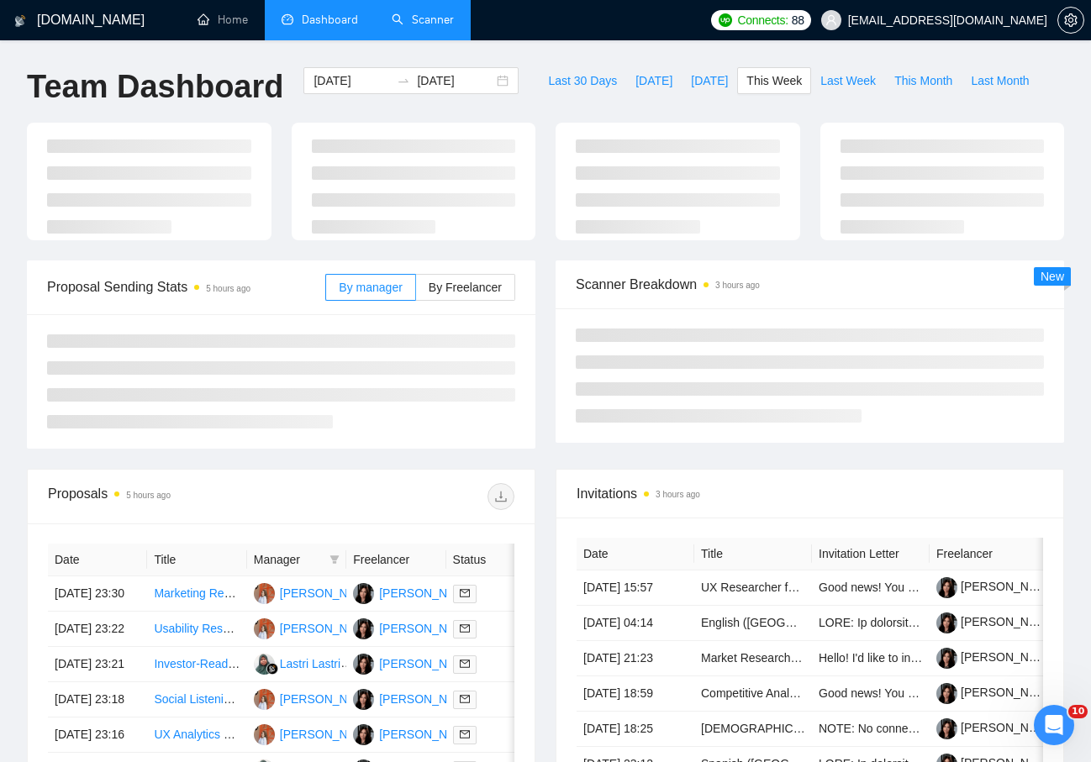
type input "[DATE]"
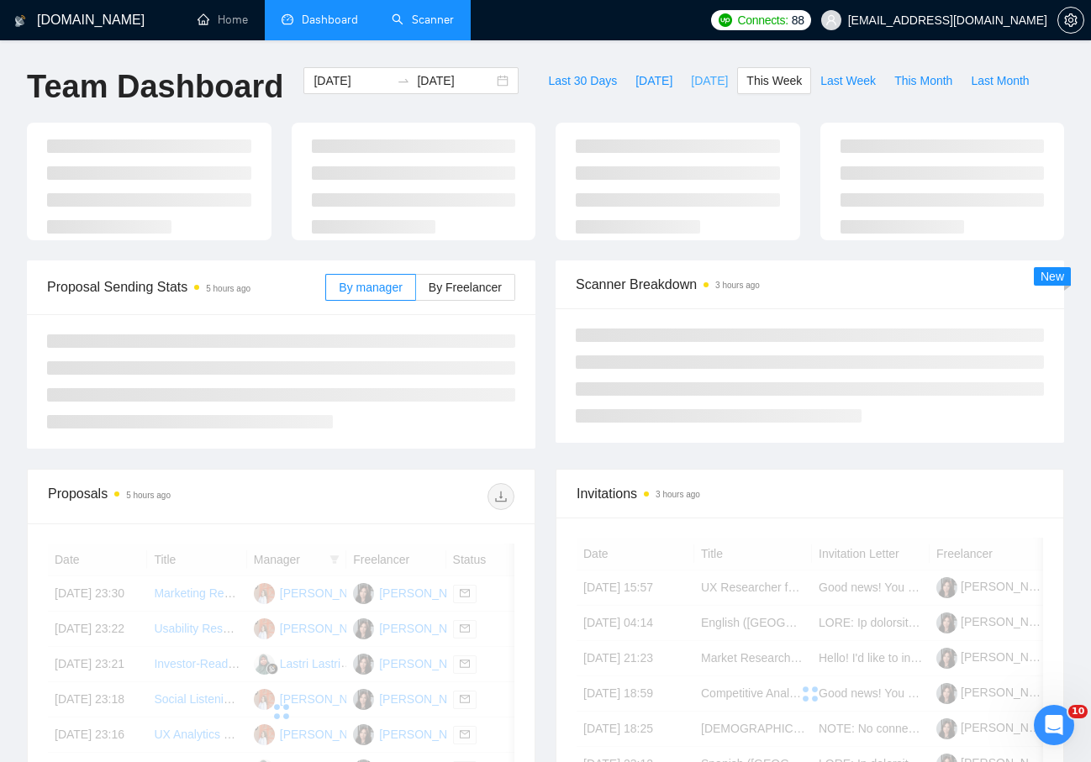
click at [706, 83] on span "[DATE]" at bounding box center [709, 80] width 37 height 18
type input "[DATE]"
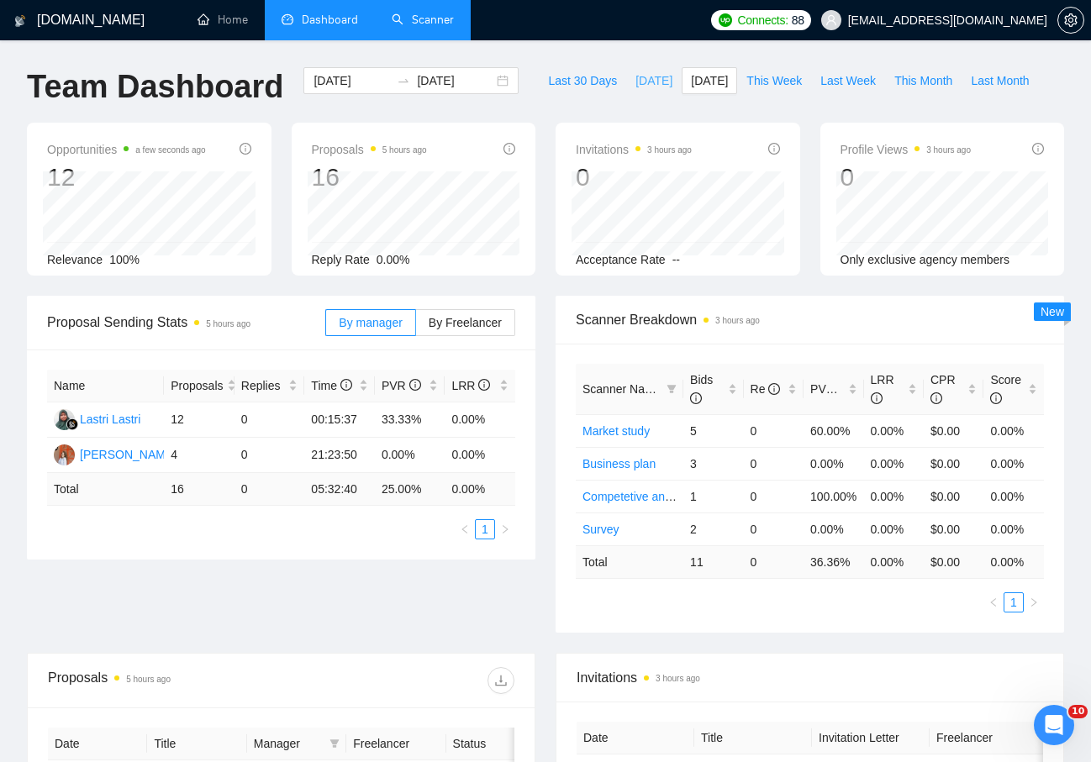
click at [643, 83] on span "[DATE]" at bounding box center [654, 80] width 37 height 18
type input "[DATE]"
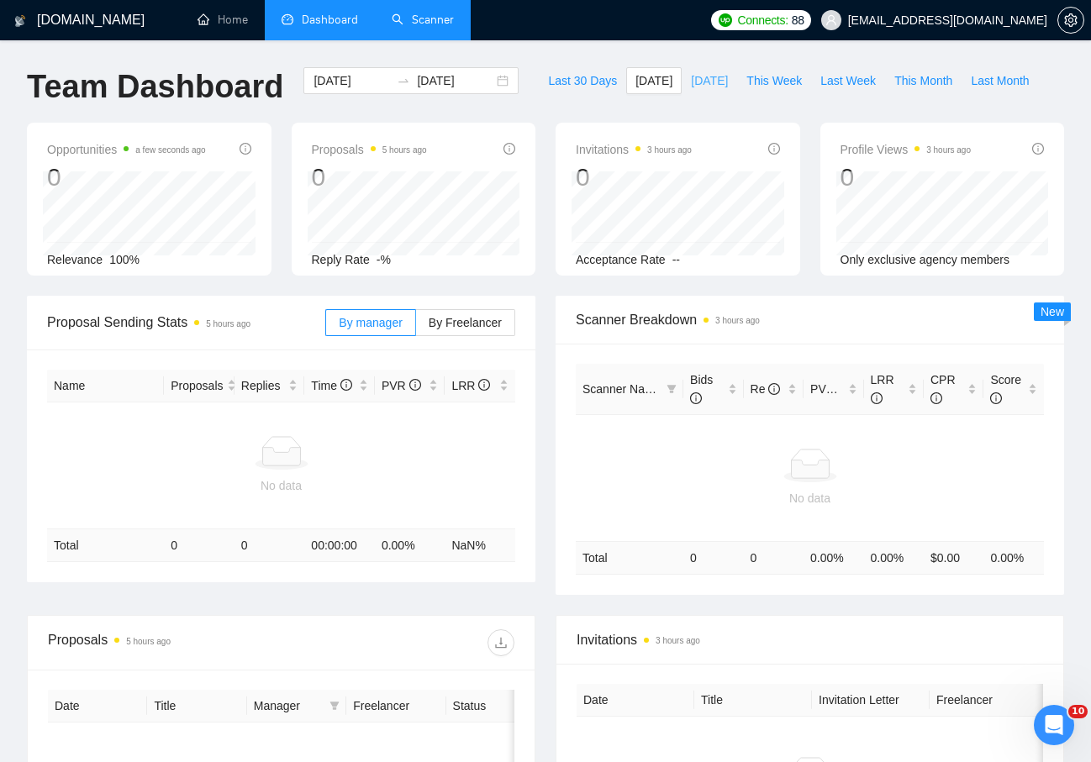
click at [725, 82] on span "[DATE]" at bounding box center [709, 80] width 37 height 18
type input "[DATE]"
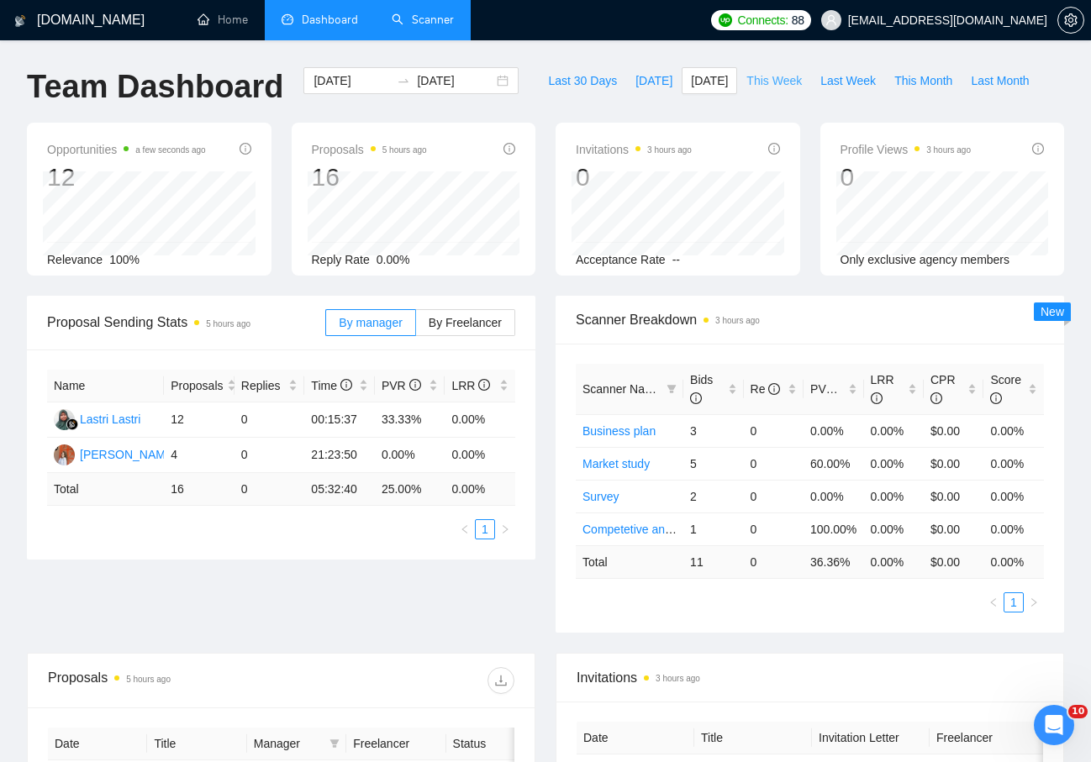
click at [785, 81] on span "This Week" at bounding box center [773, 80] width 55 height 18
type input "[DATE]"
click at [705, 81] on span "[DATE]" at bounding box center [709, 80] width 37 height 18
type input "[DATE]"
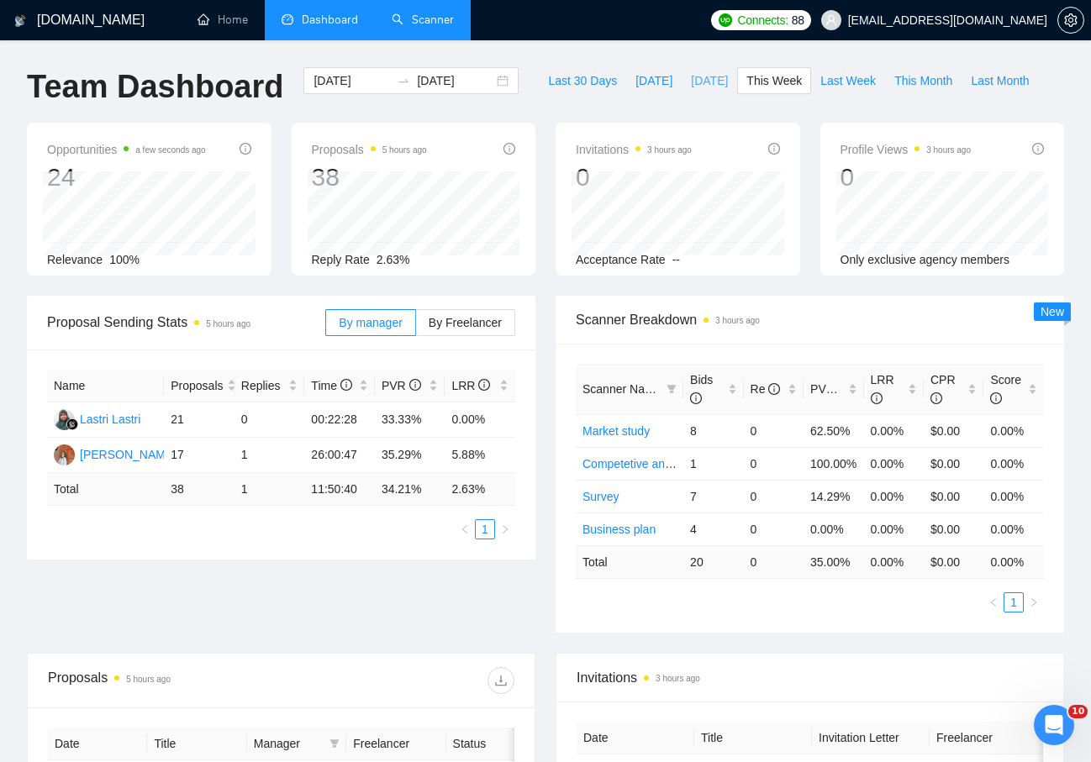
type input "[DATE]"
